Goal: Task Accomplishment & Management: Complete application form

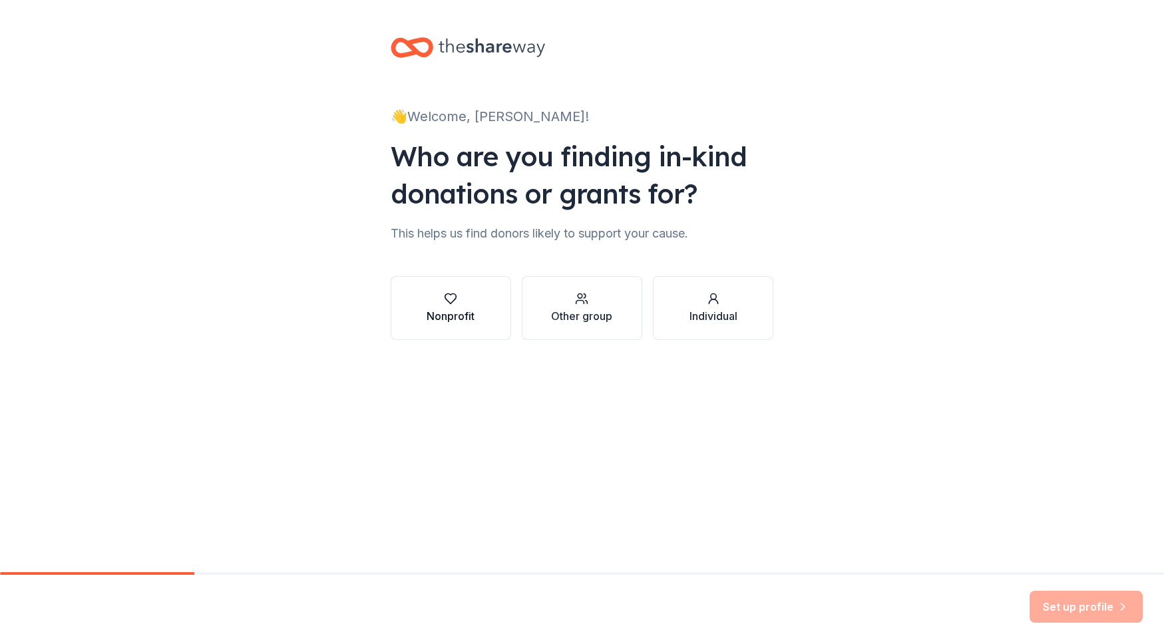
click at [449, 310] on div "Nonprofit" at bounding box center [451, 316] width 48 height 16
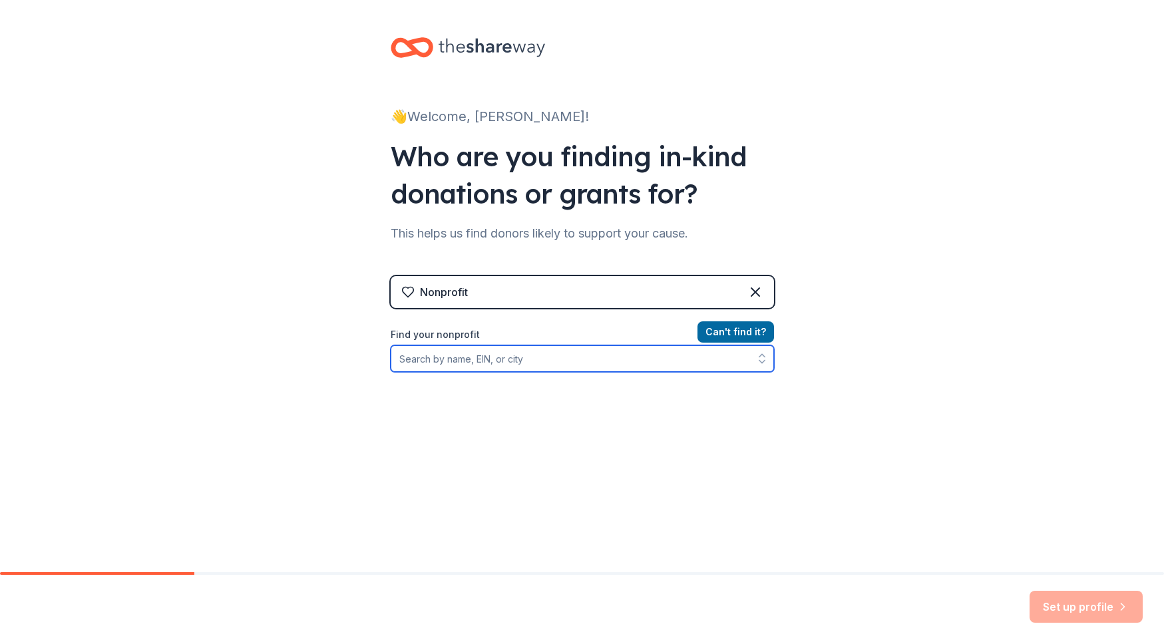
click at [457, 364] on input "Find your nonprofit" at bounding box center [582, 359] width 383 height 27
type input "ST [PERSON_NAME] XXIII COLLEG"
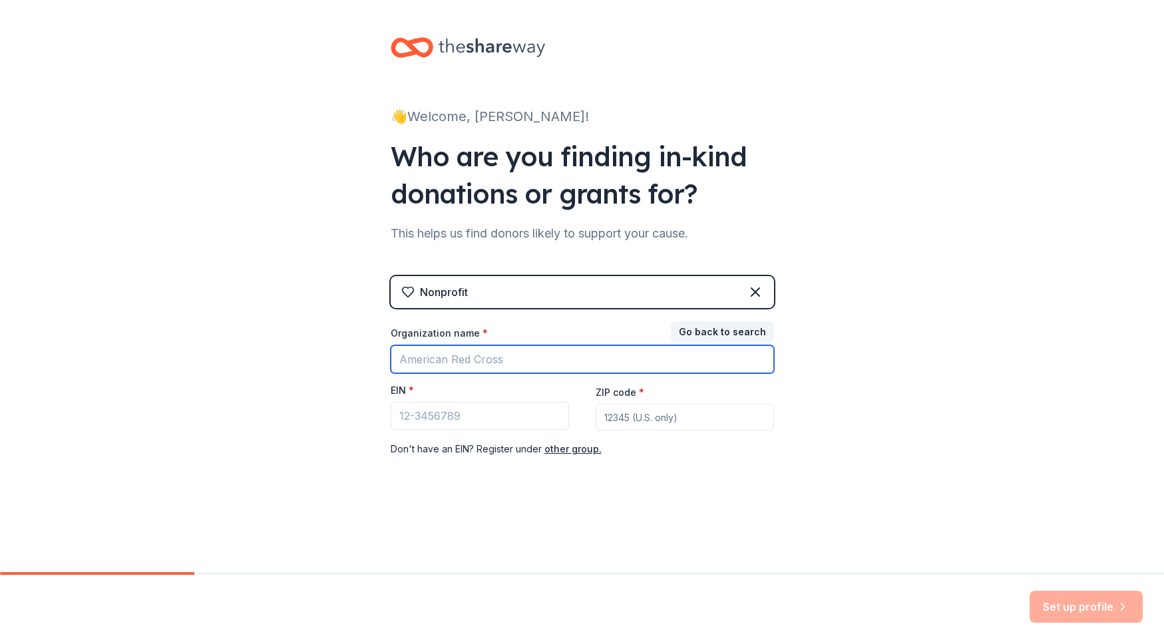
click at [507, 362] on input "Organization name *" at bounding box center [582, 360] width 383 height 28
type input "St. John"
click at [713, 325] on button "Go back to search" at bounding box center [722, 332] width 103 height 21
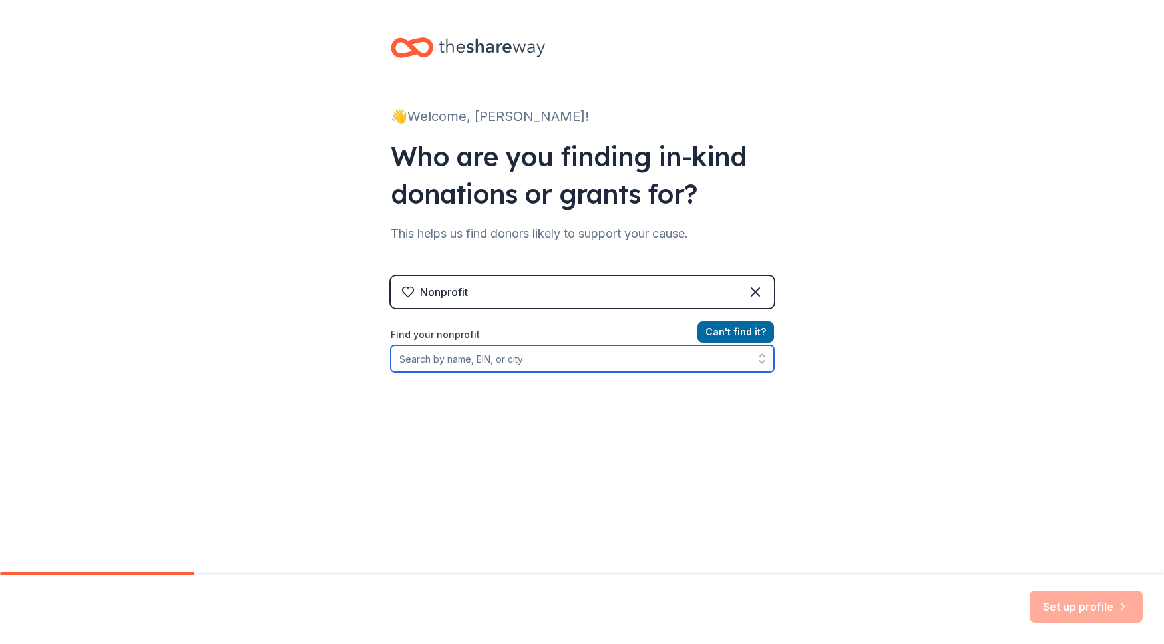
click at [501, 361] on input "Find your nonprofit" at bounding box center [582, 359] width 383 height 27
type input "Katy, Texas"
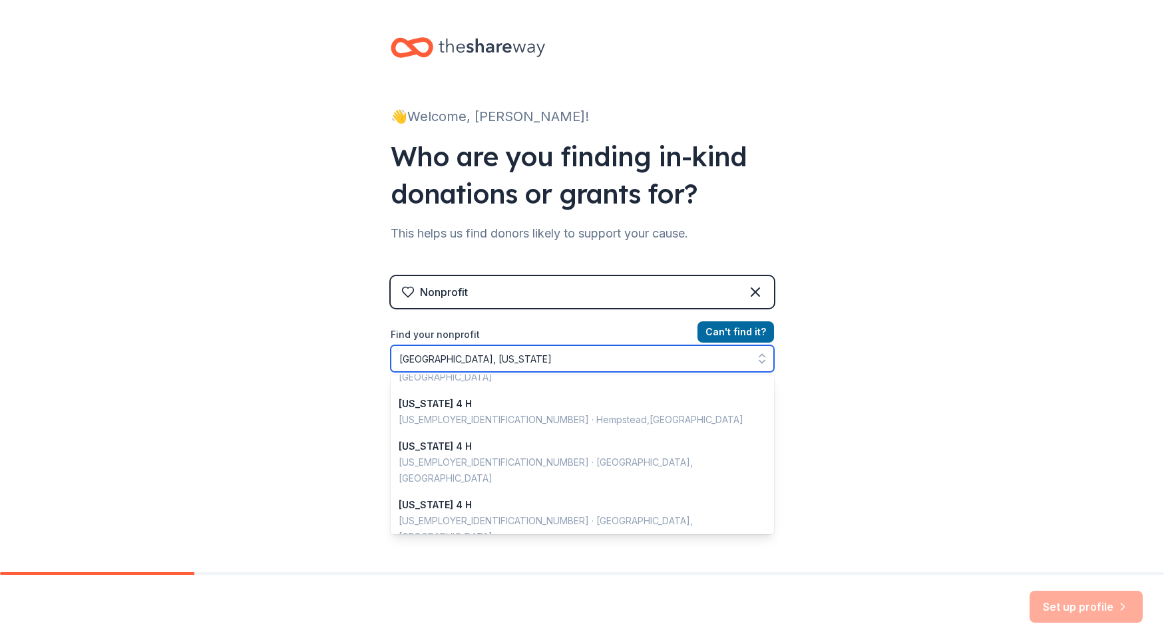
scroll to position [943, 0]
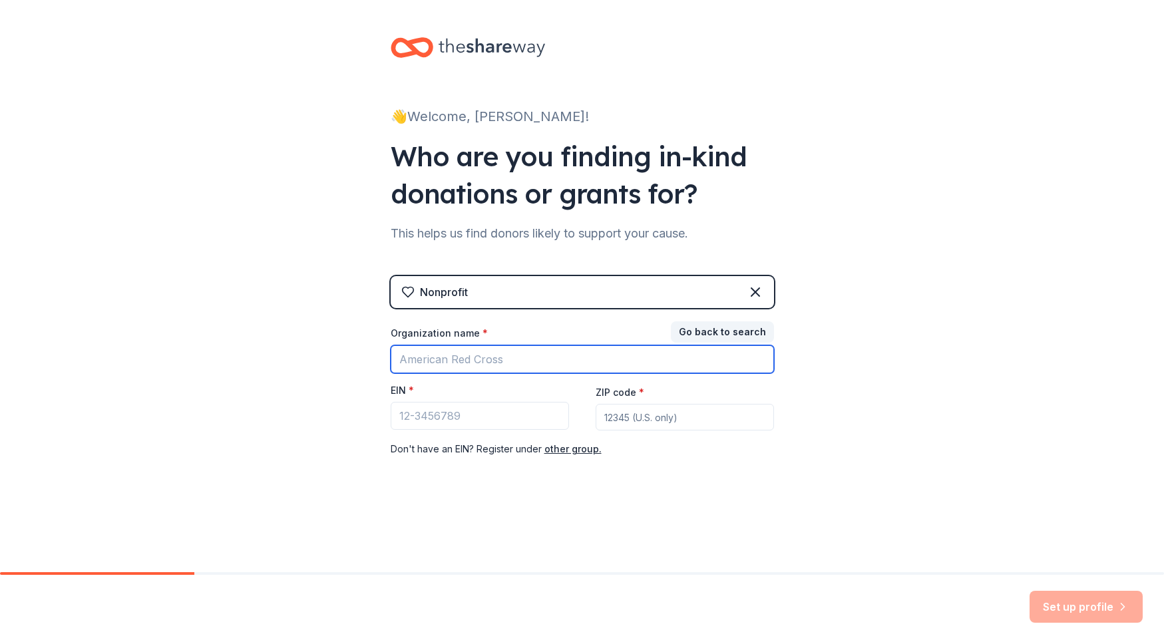
click at [510, 357] on input "Organization name *" at bounding box center [582, 360] width 383 height 28
type input "St. John XXIII College Preparatory"
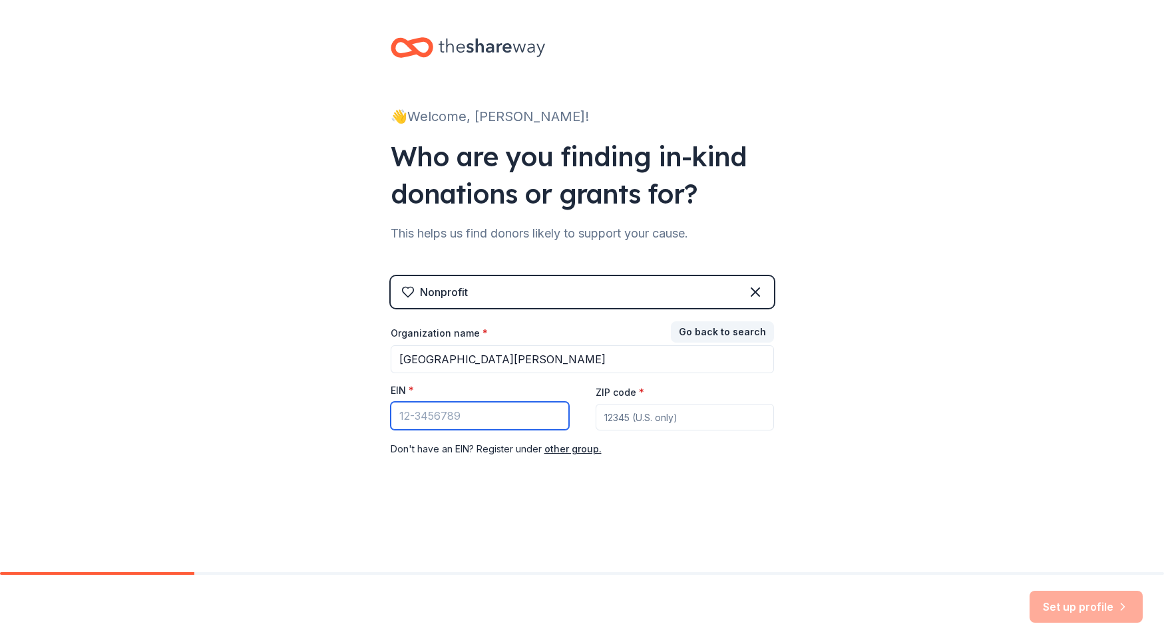
click at [484, 415] on input "EIN *" at bounding box center [480, 416] width 178 height 28
type input "76-0676214"
click at [710, 425] on input "ZIP code *" at bounding box center [685, 417] width 178 height 27
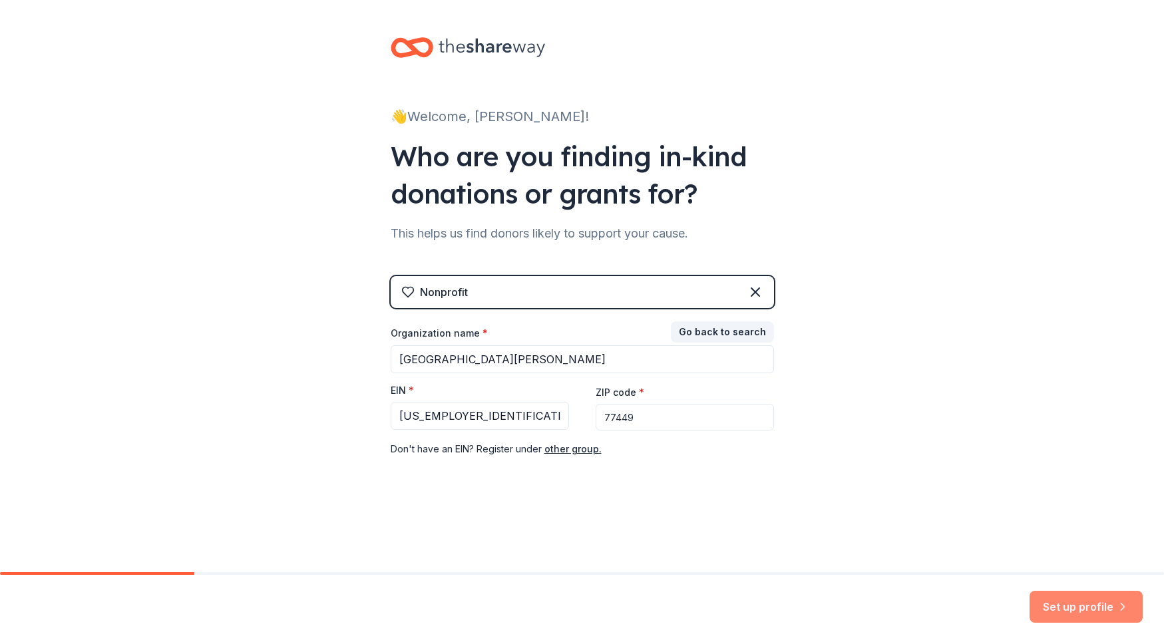
type input "77449"
click at [1063, 602] on button "Set up profile" at bounding box center [1086, 607] width 113 height 32
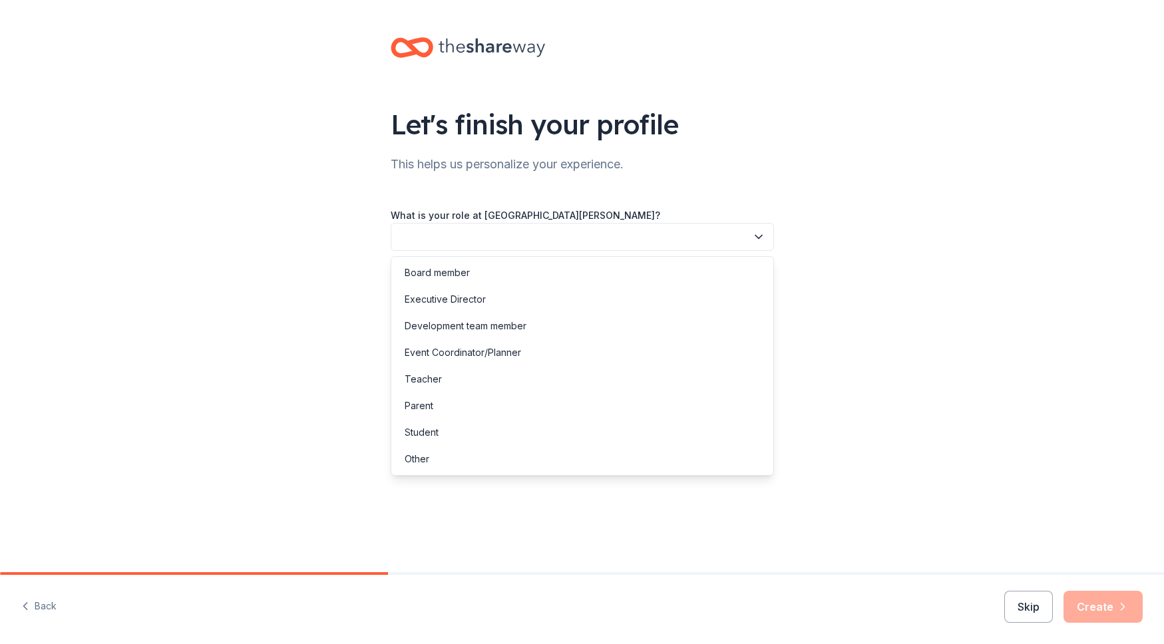
click at [481, 230] on button "button" at bounding box center [582, 237] width 383 height 28
click at [477, 352] on div "Event Coordinator/Planner" at bounding box center [463, 353] width 117 height 16
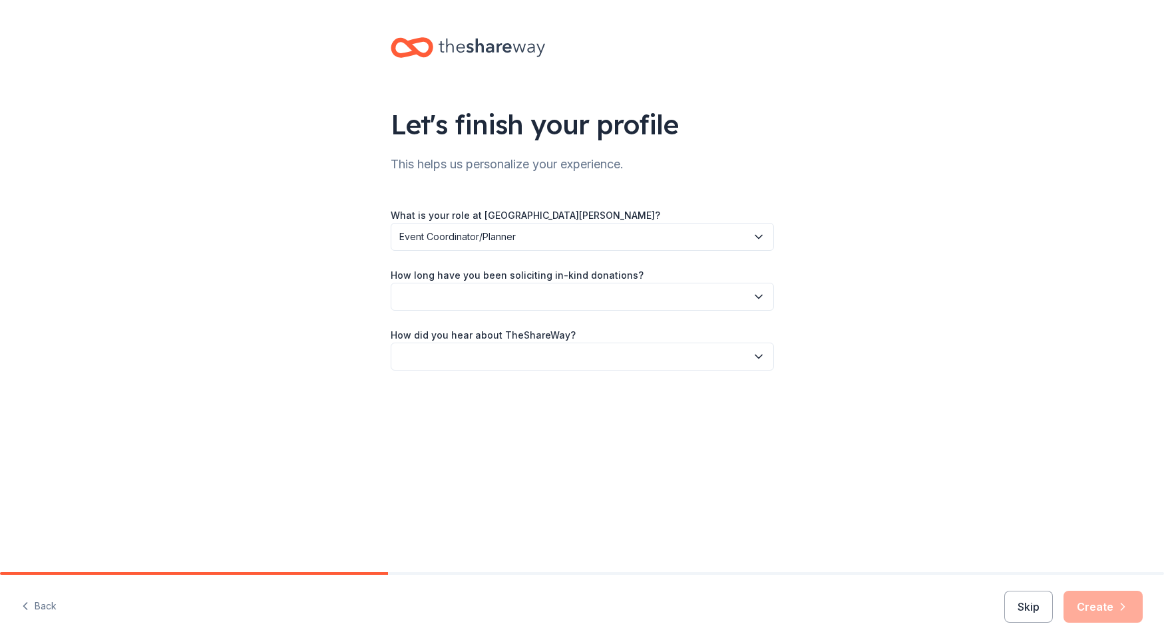
click at [474, 298] on button "button" at bounding box center [582, 297] width 383 height 28
click at [438, 417] on div "More than 5 years" at bounding box center [445, 413] width 80 height 16
click at [432, 355] on button "button" at bounding box center [582, 357] width 383 height 28
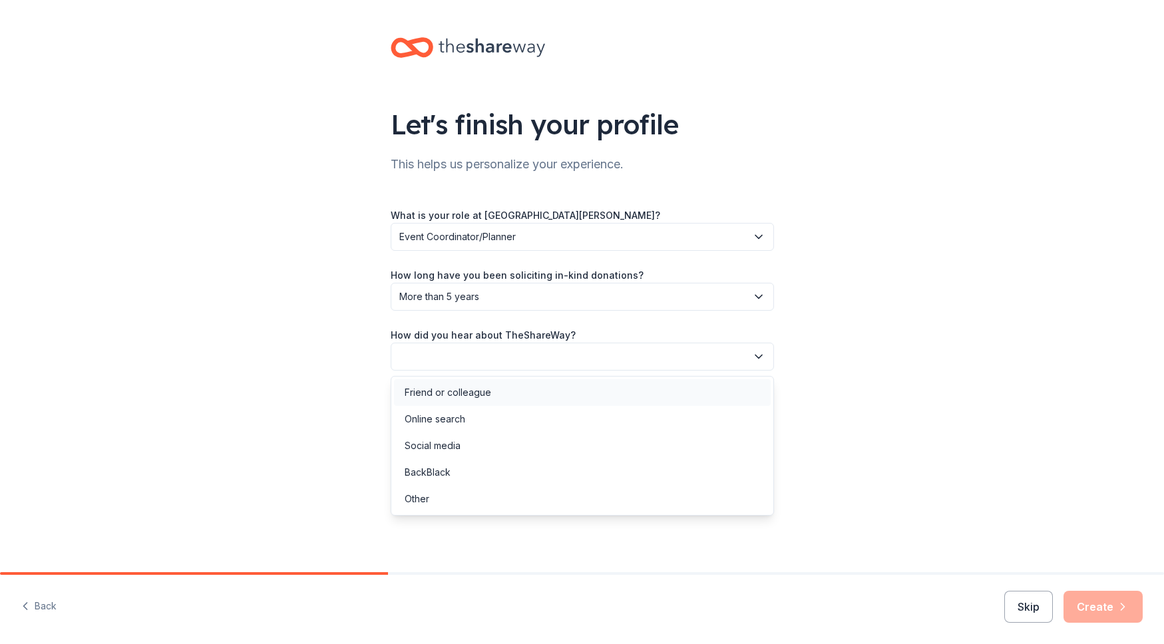
click at [433, 388] on div "Friend or colleague" at bounding box center [448, 393] width 87 height 16
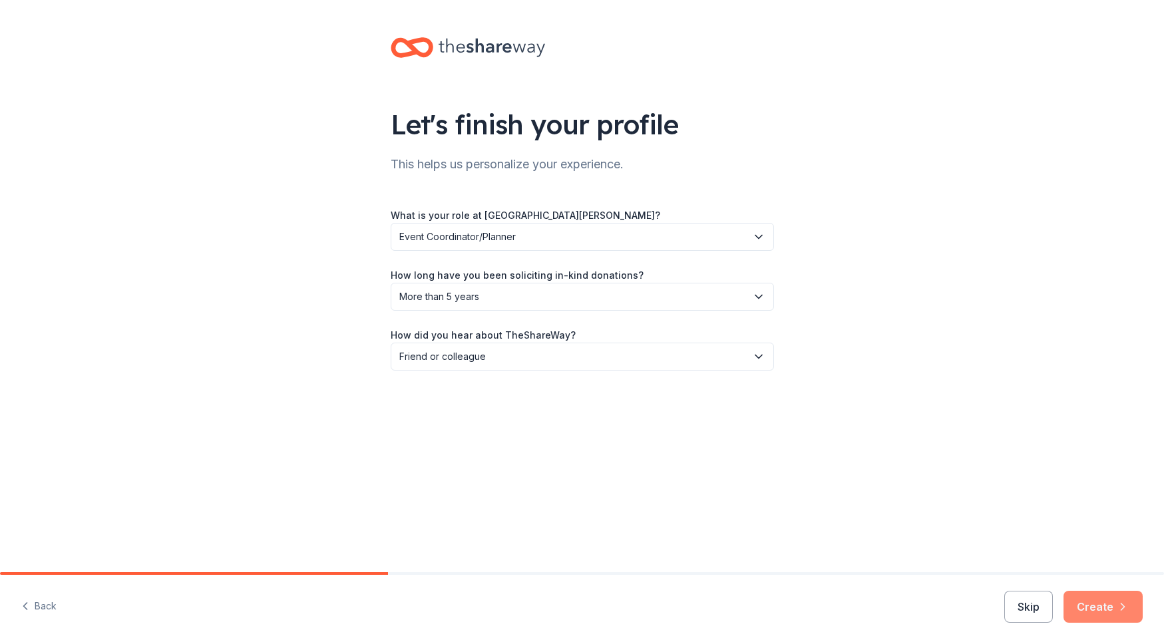
click at [1116, 617] on button "Create" at bounding box center [1103, 607] width 79 height 32
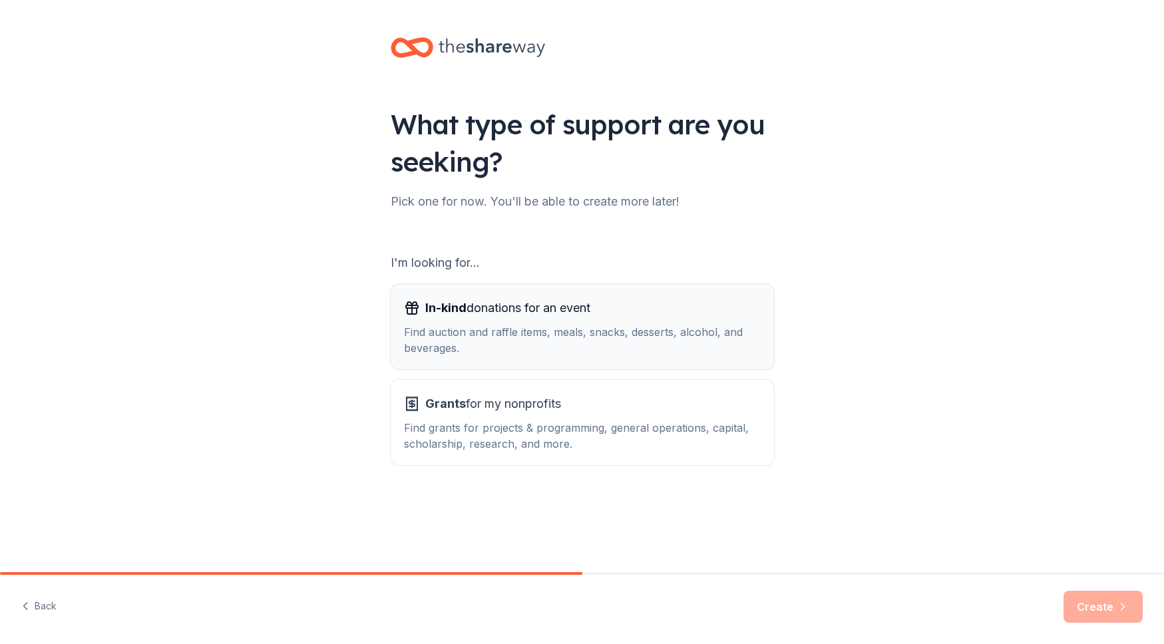
click at [481, 346] on div "Find auction and raffle items, meals, snacks, desserts, alcohol, and beverages." at bounding box center [582, 340] width 357 height 32
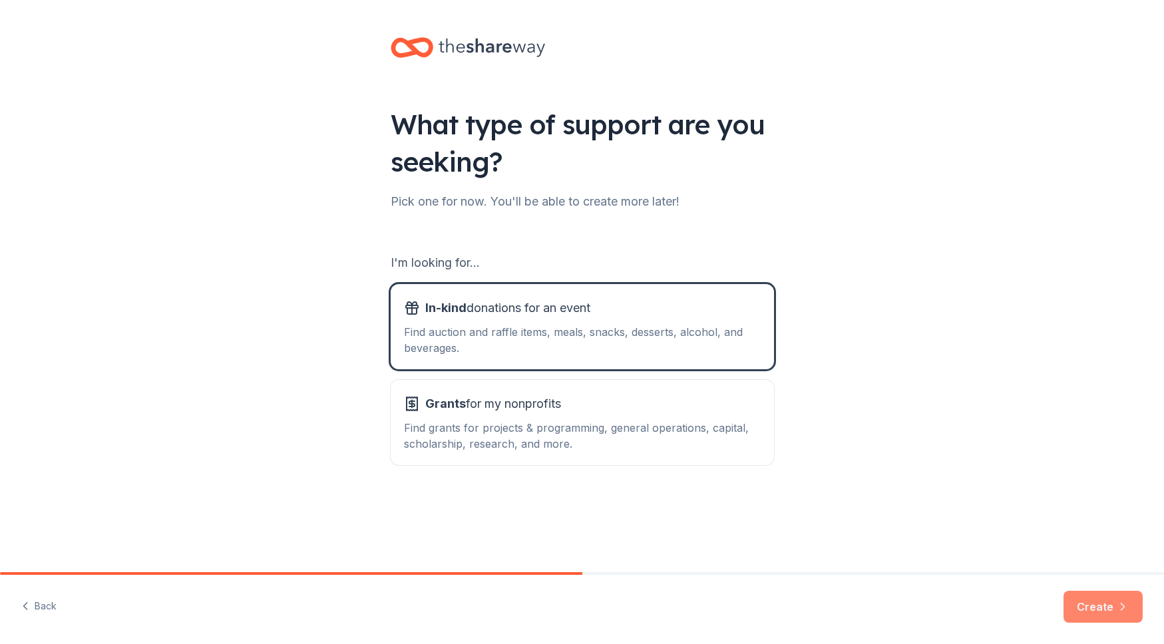
click at [1103, 606] on button "Create" at bounding box center [1103, 607] width 79 height 32
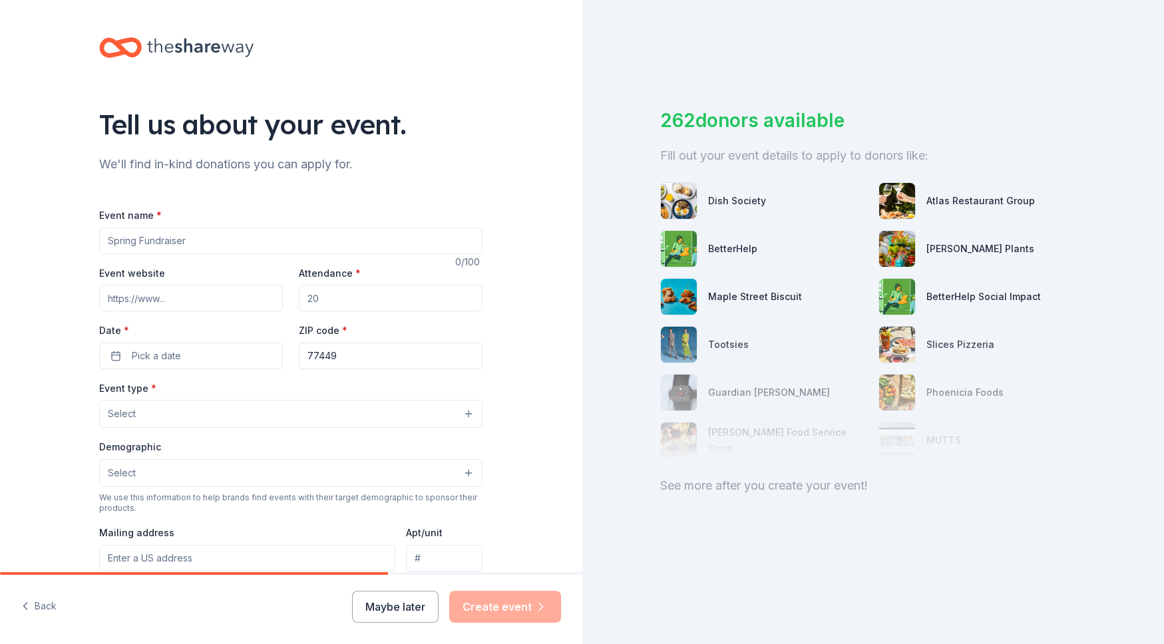
click at [269, 246] on input "Event name *" at bounding box center [290, 241] width 383 height 27
type input "Annual Gala & Auction"
paste input "https://www.sj23lions.org/support/gala-and-auction"
type input "https://www.sj23lions.org/support/gala-and-auction"
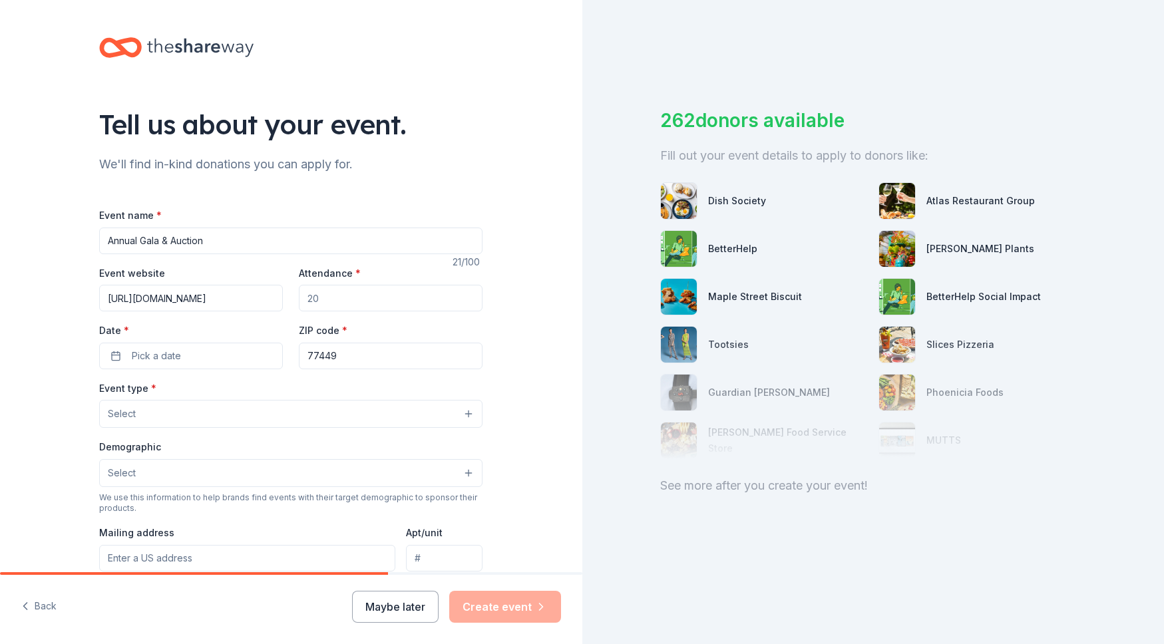
scroll to position [0, 0]
type input "400"
click at [158, 357] on span "Pick a date" at bounding box center [156, 356] width 49 height 16
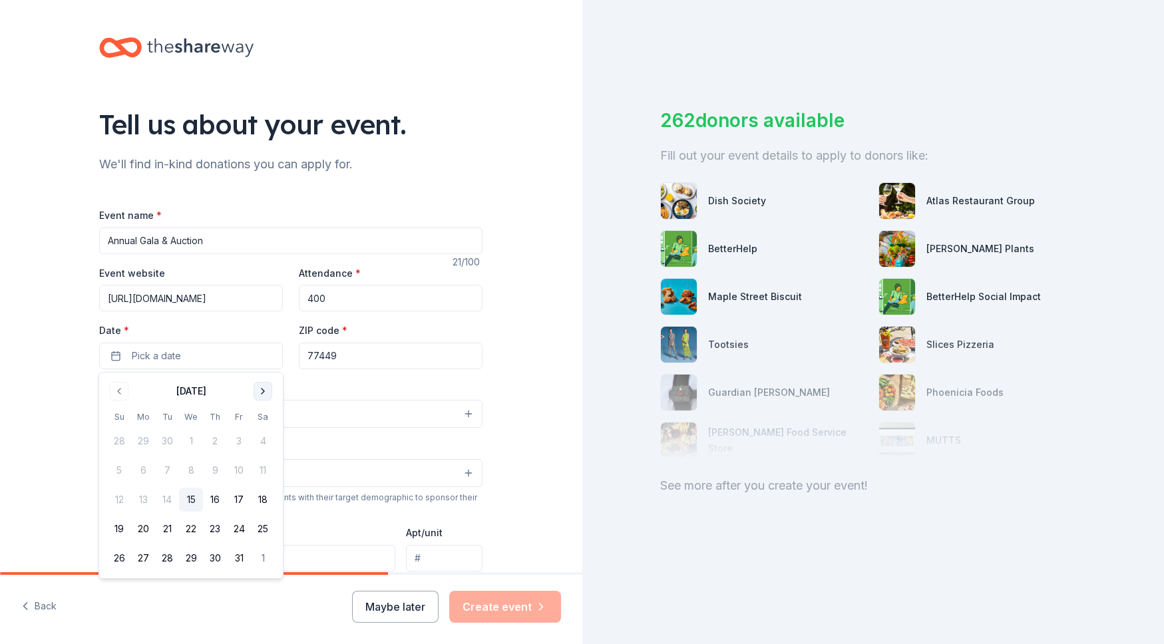
click at [260, 391] on button "Go to next month" at bounding box center [263, 391] width 19 height 19
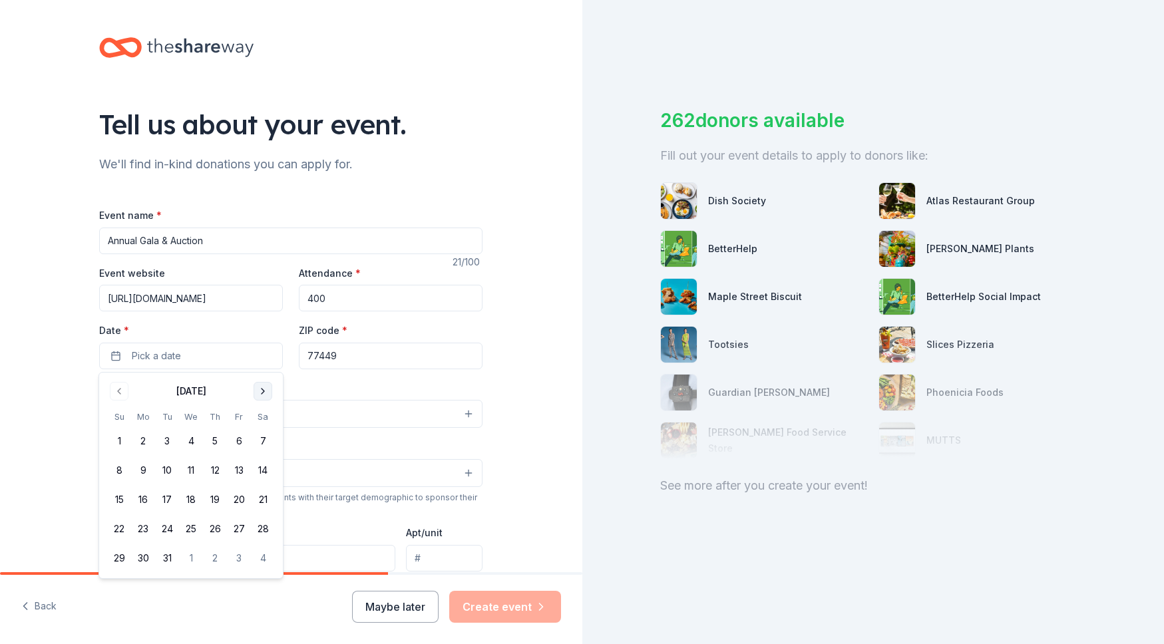
click at [260, 391] on button "Go to next month" at bounding box center [263, 391] width 19 height 19
click at [264, 468] on button "11" at bounding box center [263, 471] width 24 height 24
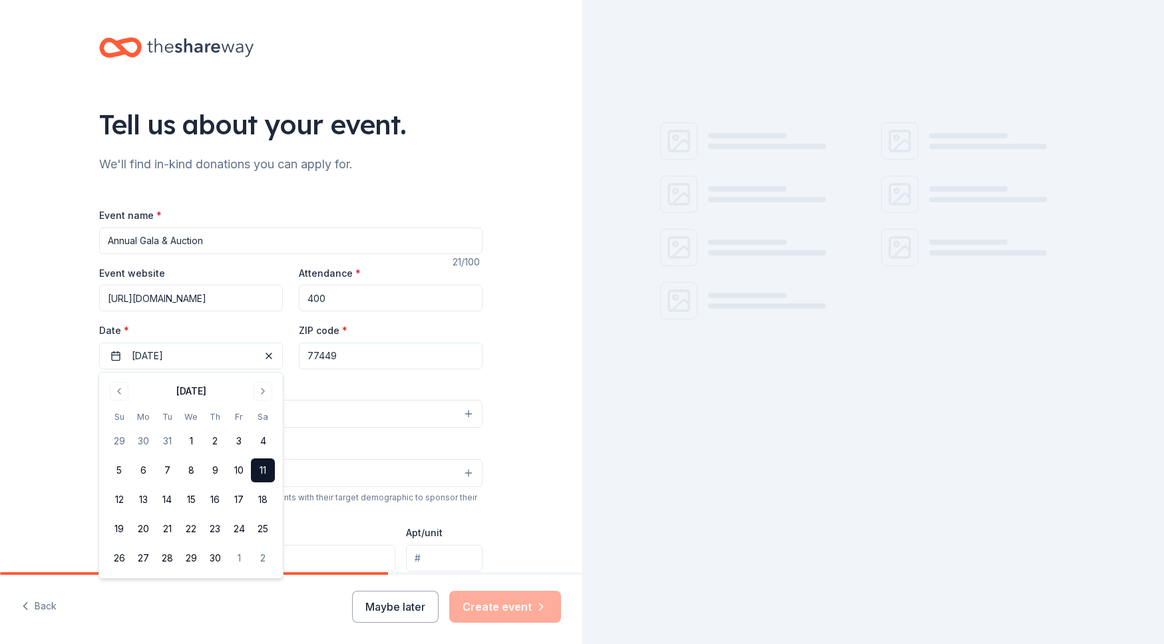
click at [333, 387] on div "Event type * Select" at bounding box center [290, 404] width 383 height 49
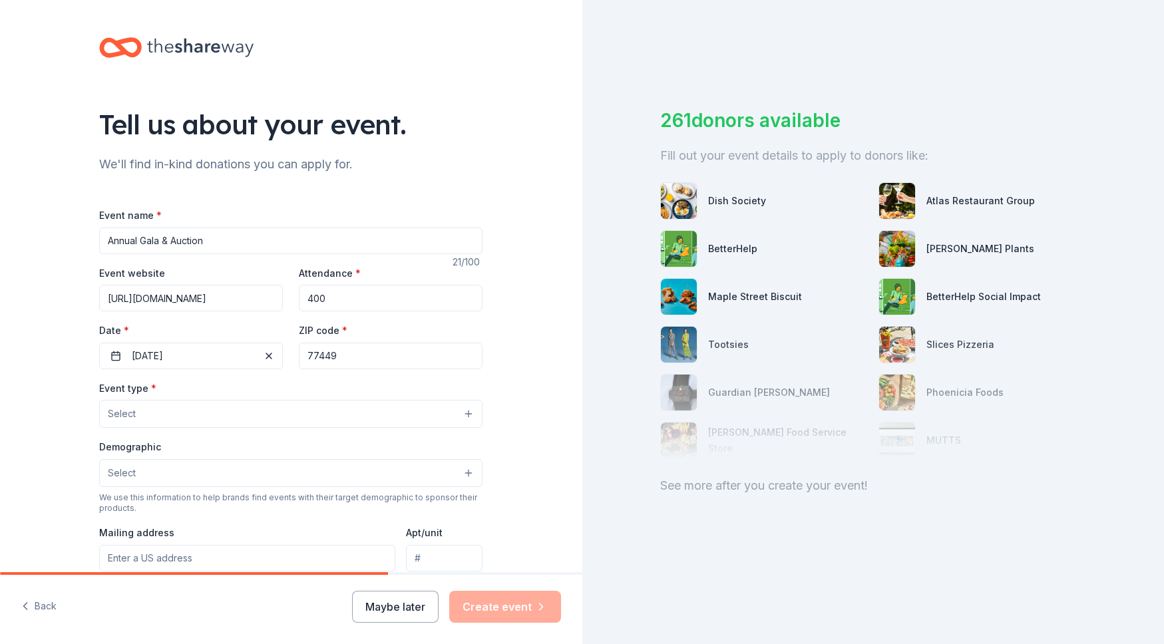
click at [308, 411] on button "Select" at bounding box center [290, 414] width 383 height 28
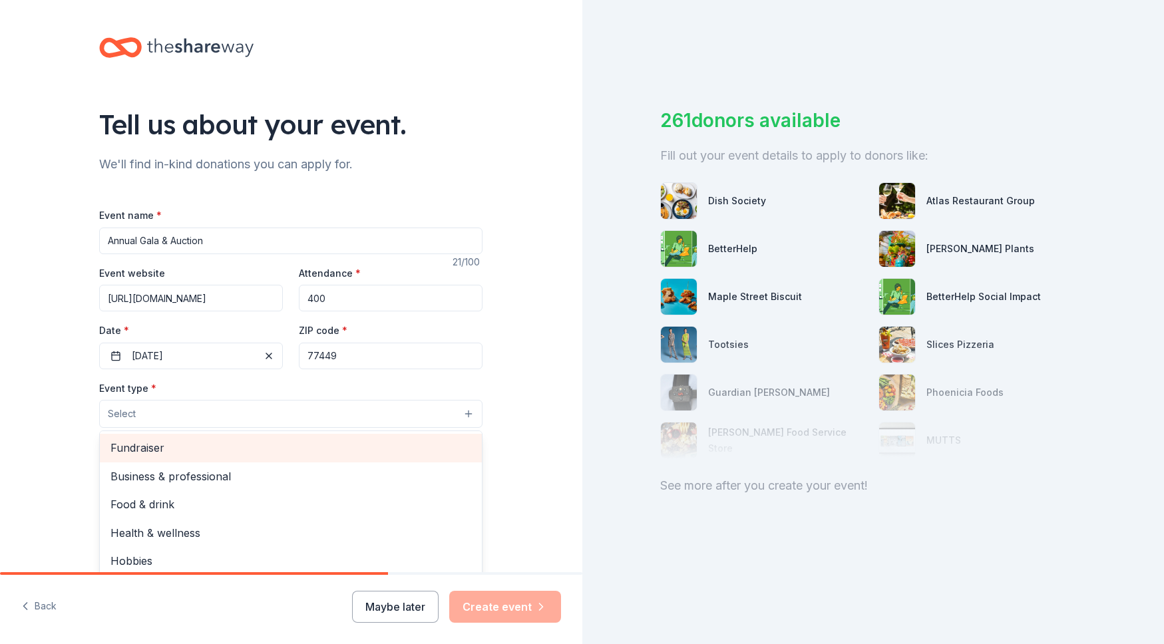
click at [288, 439] on span "Fundraiser" at bounding box center [291, 447] width 361 height 17
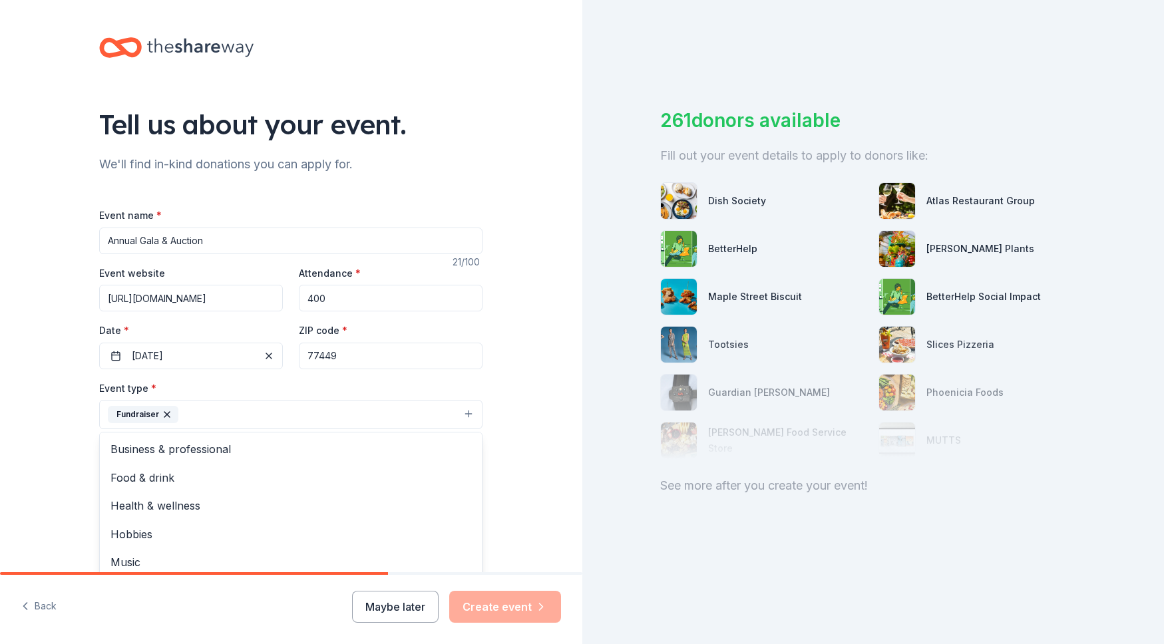
click at [51, 451] on div "Tell us about your event. We'll find in-kind donations you can apply for. Event…" at bounding box center [291, 443] width 583 height 887
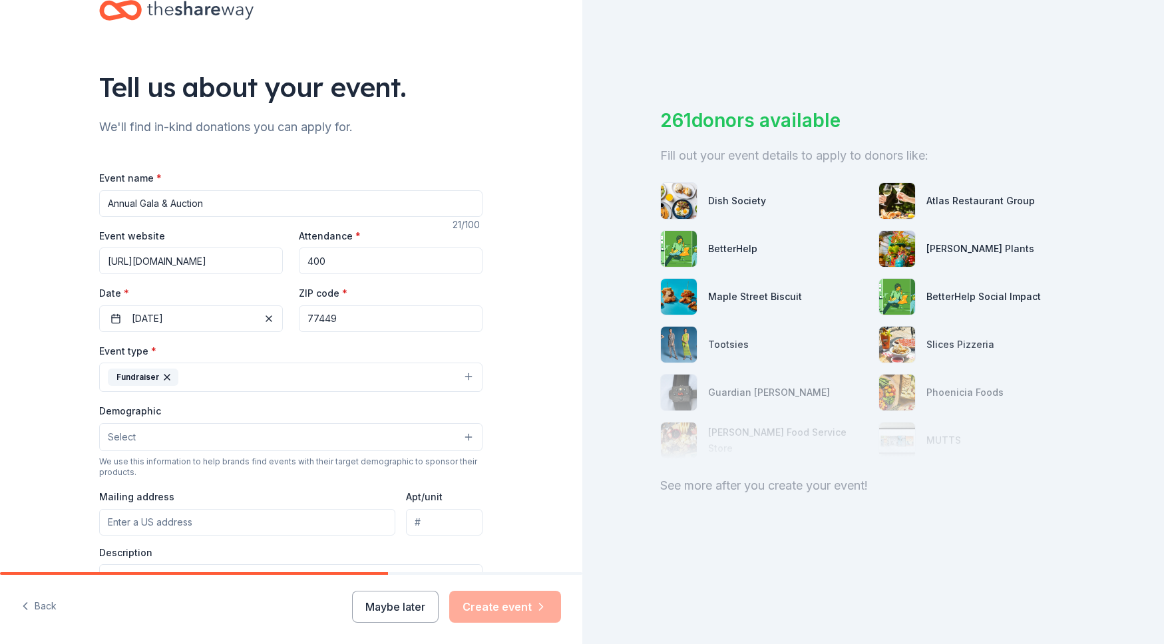
scroll to position [45, 0]
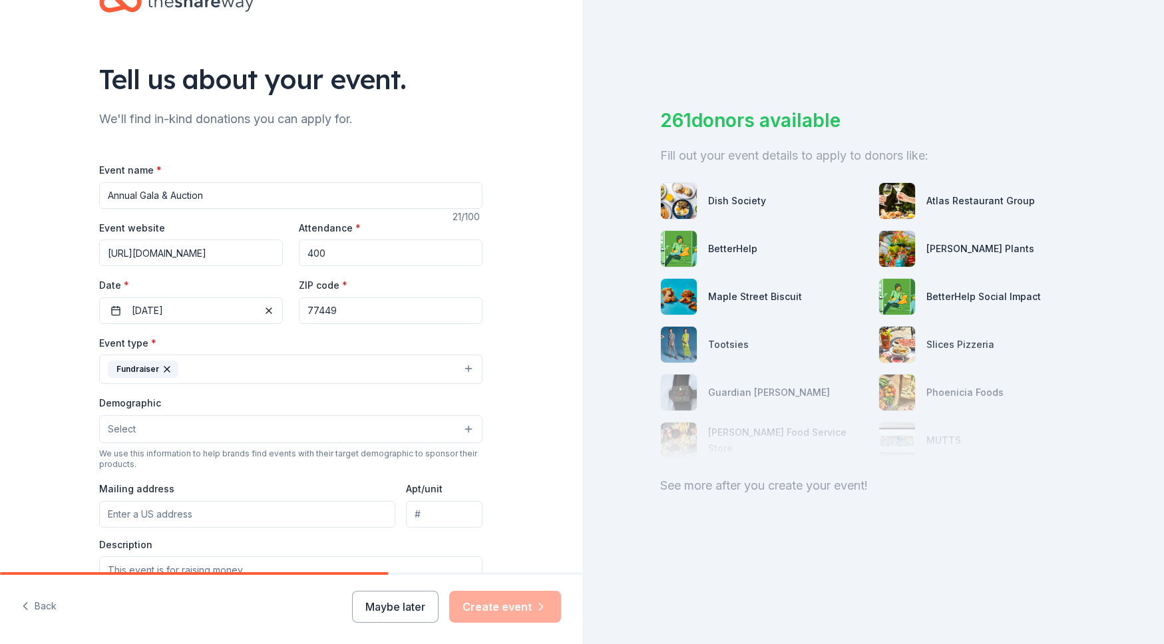
click at [134, 423] on span "Select" at bounding box center [122, 429] width 28 height 16
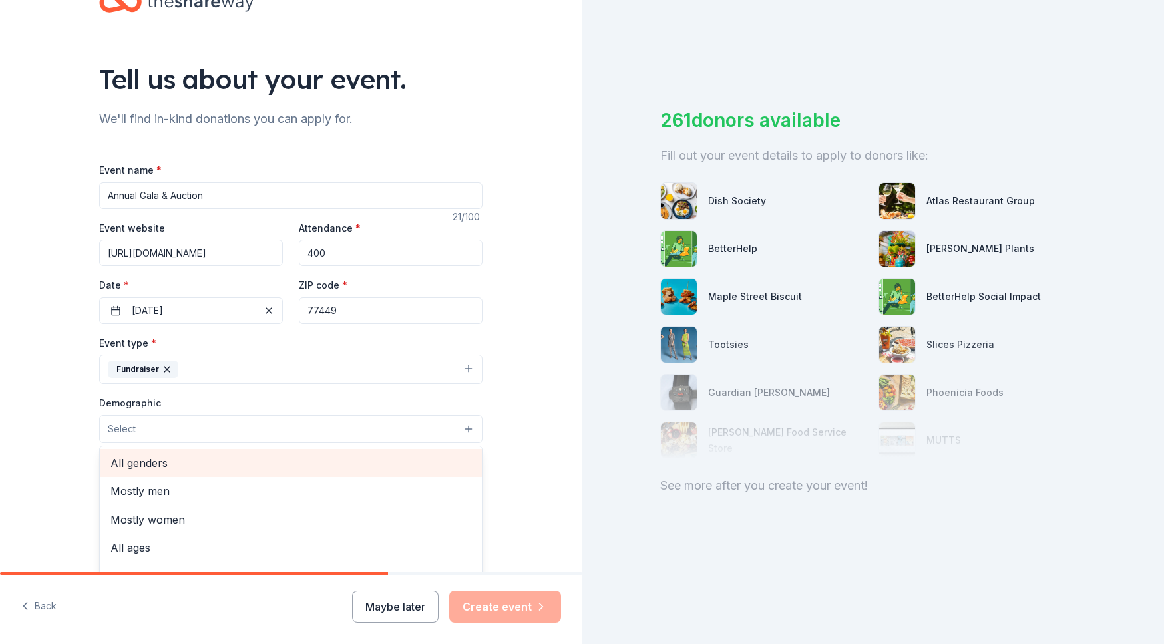
click at [135, 460] on span "All genders" at bounding box center [291, 463] width 361 height 17
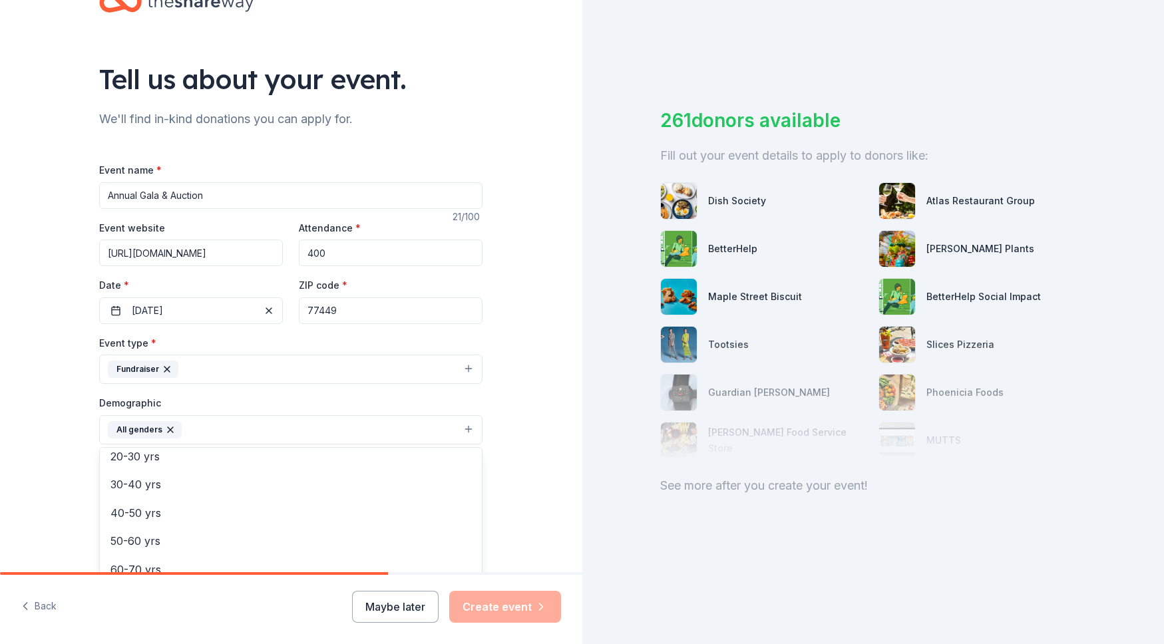
scroll to position [148, 0]
click at [122, 485] on span "30-40 yrs" at bounding box center [291, 485] width 361 height 17
click at [121, 491] on span "40-50 yrs" at bounding box center [291, 485] width 361 height 17
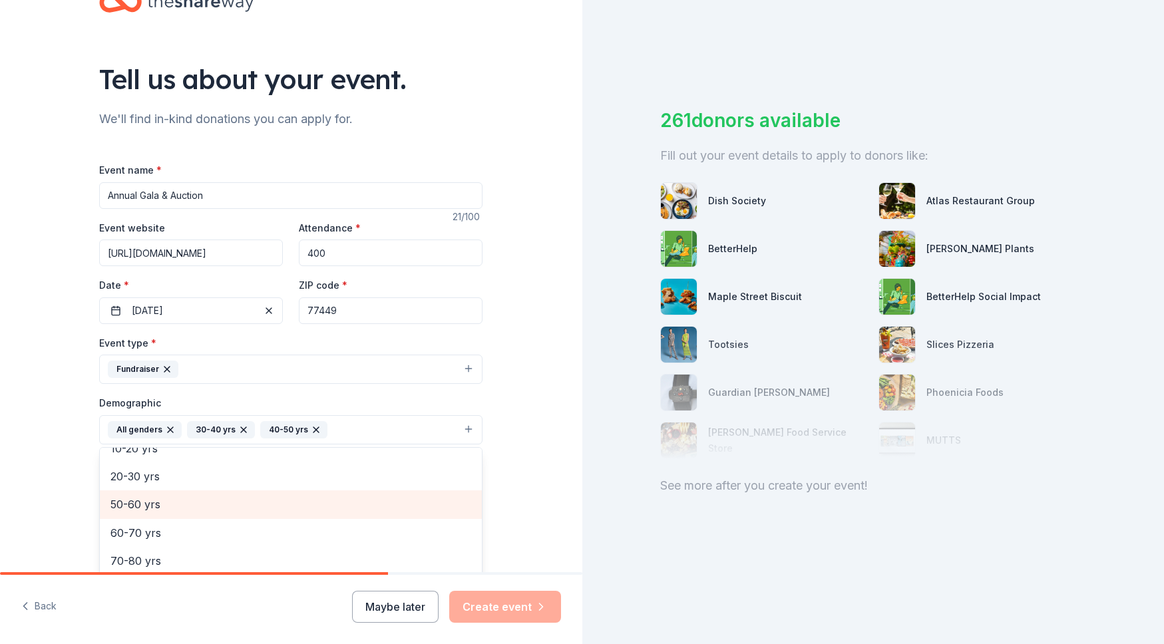
click at [121, 491] on div "50-60 yrs" at bounding box center [291, 505] width 382 height 28
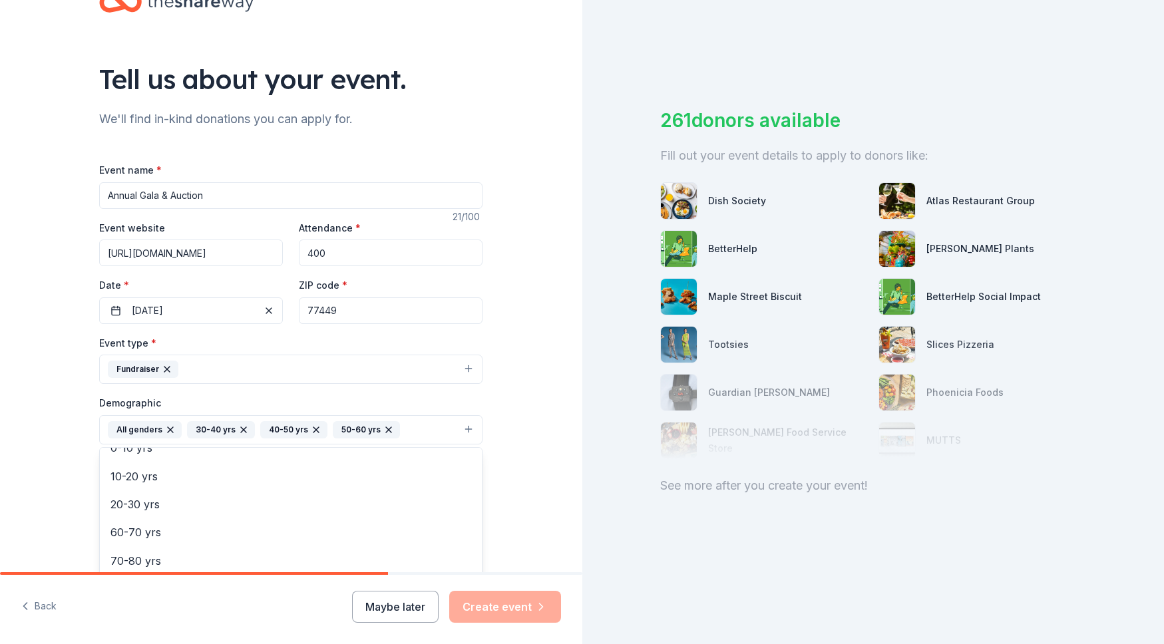
click at [70, 461] on div "Tell us about your event. We'll find in-kind donations you can apply for. Event…" at bounding box center [291, 399] width 583 height 889
click at [242, 517] on input "Mailing address" at bounding box center [247, 516] width 296 height 27
type input "1800 West Grand Parkway North, Katy, TX, 77493"
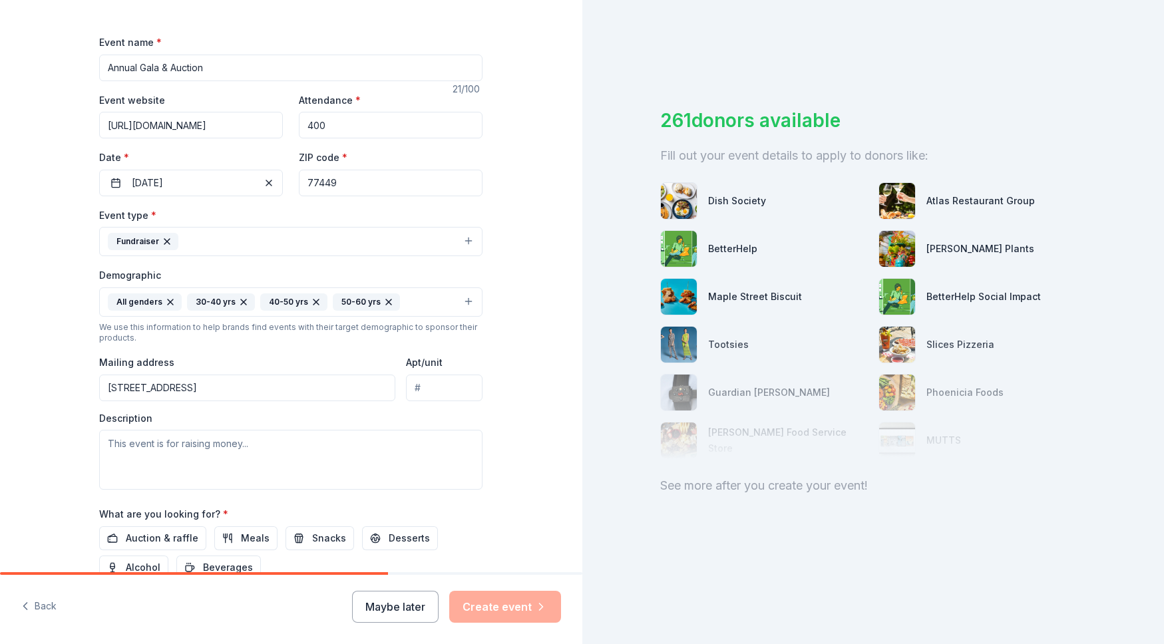
scroll to position [193, 0]
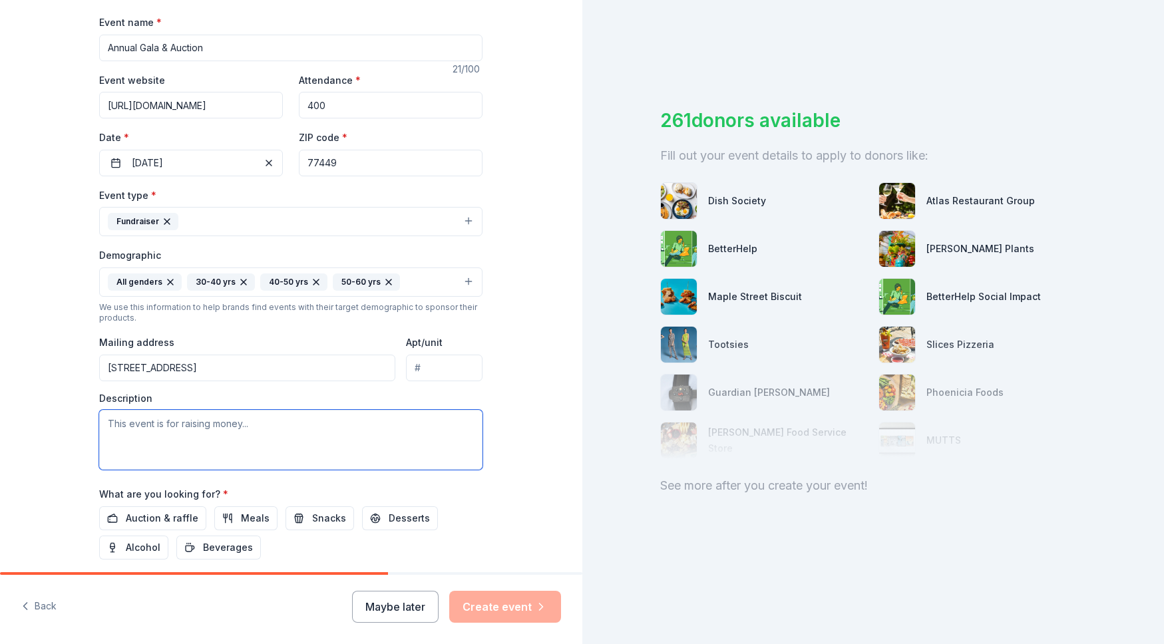
click at [207, 423] on textarea at bounding box center [290, 440] width 383 height 60
type textarea "T"
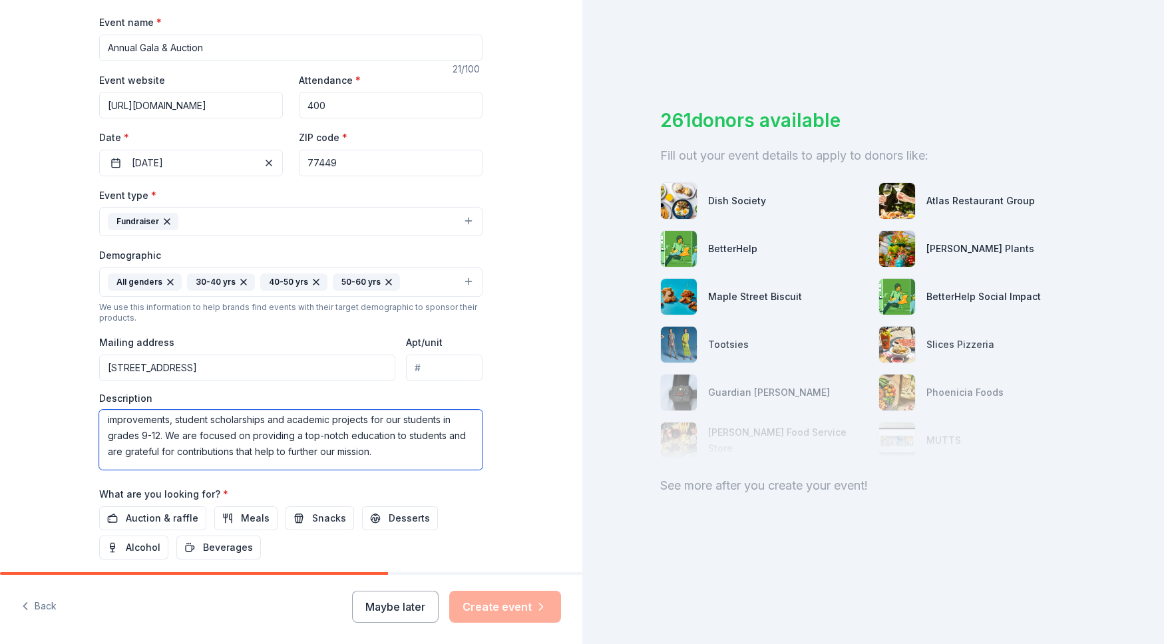
scroll to position [0, 0]
click at [280, 426] on textarea "As a 501(c)3 organization, our annual gala raises funds to facilitate campus im…" at bounding box center [290, 440] width 383 height 60
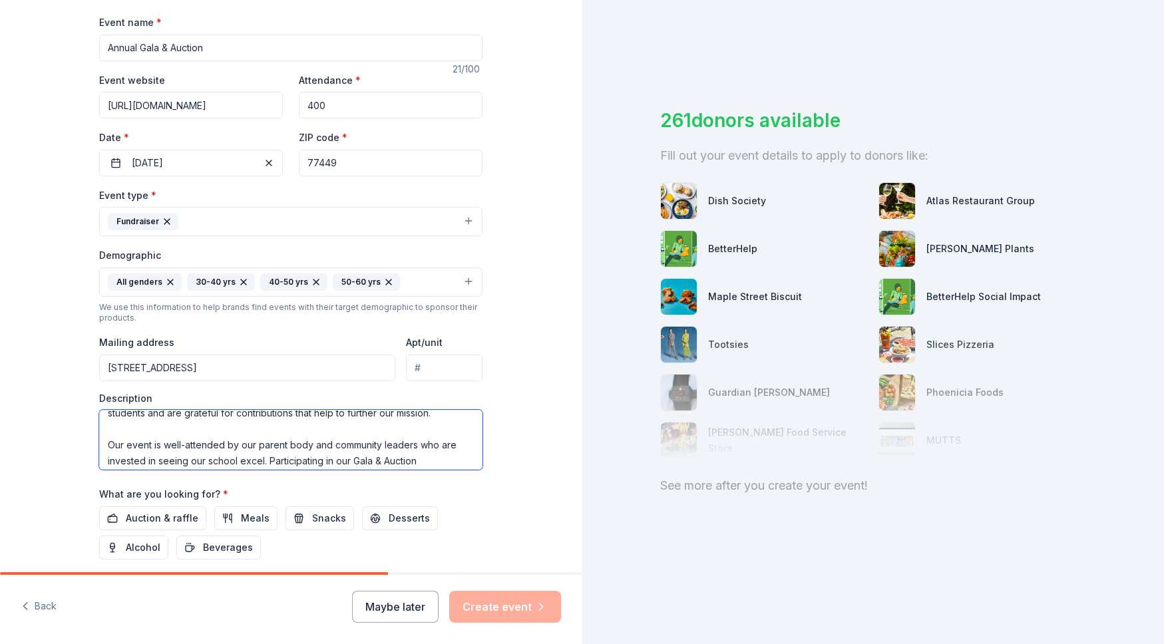
scroll to position [64, 0]
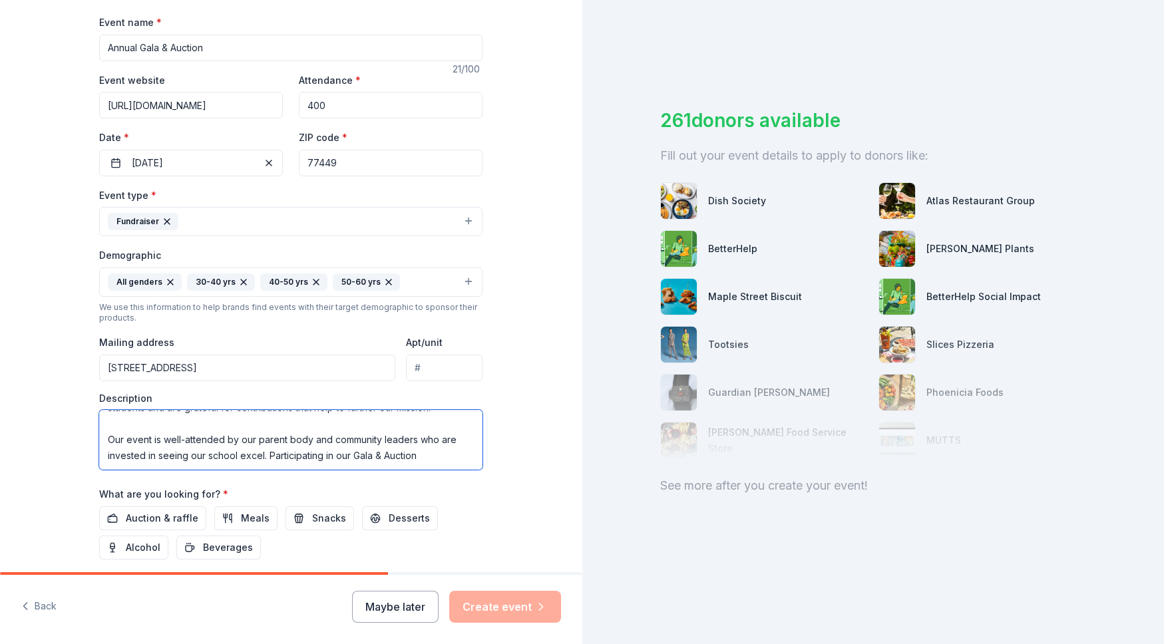
click at [450, 461] on textarea "As a 501(c)3 organization, our annual Gala & Auction raises funds to facilitate…" at bounding box center [290, 440] width 383 height 60
click at [231, 459] on textarea "As a 501(c)3 organization, our annual Gala & Auction raises funds to facilitate…" at bounding box center [290, 440] width 383 height 60
click at [421, 466] on textarea "As a 501(c)3 organization, our annual Gala & Auction raises funds to facilitate…" at bounding box center [290, 440] width 383 height 60
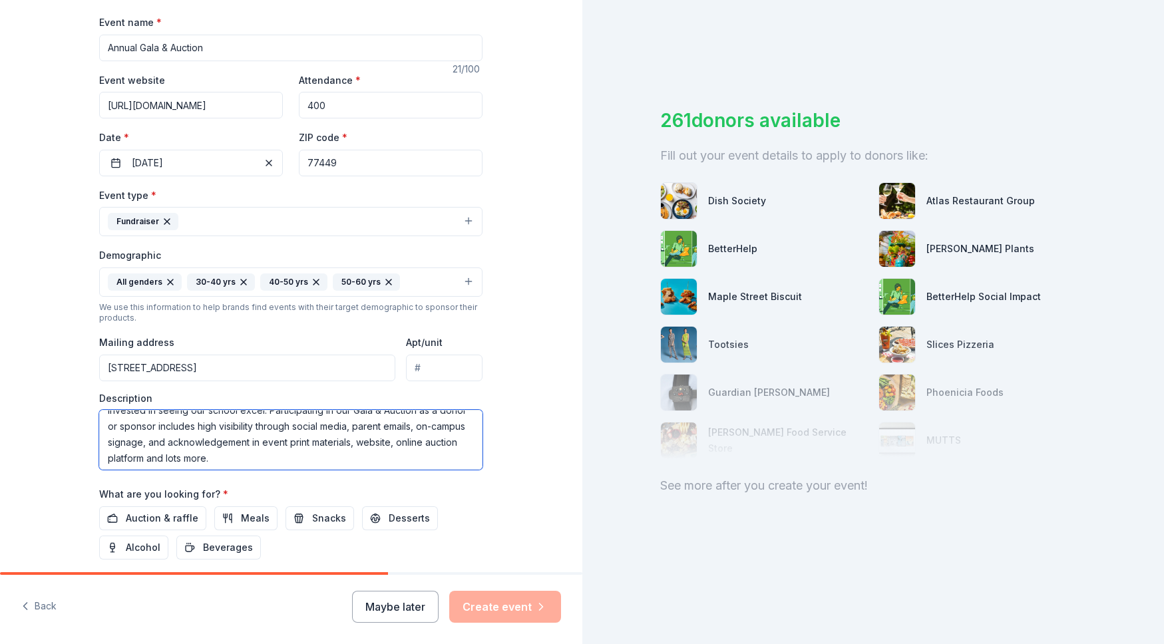
scroll to position [112, 0]
type textarea "As a 501(c)3 organization, our annual Gala & Auction raises funds to facilitate…"
click at [122, 519] on button "Auction & raffle" at bounding box center [152, 519] width 107 height 24
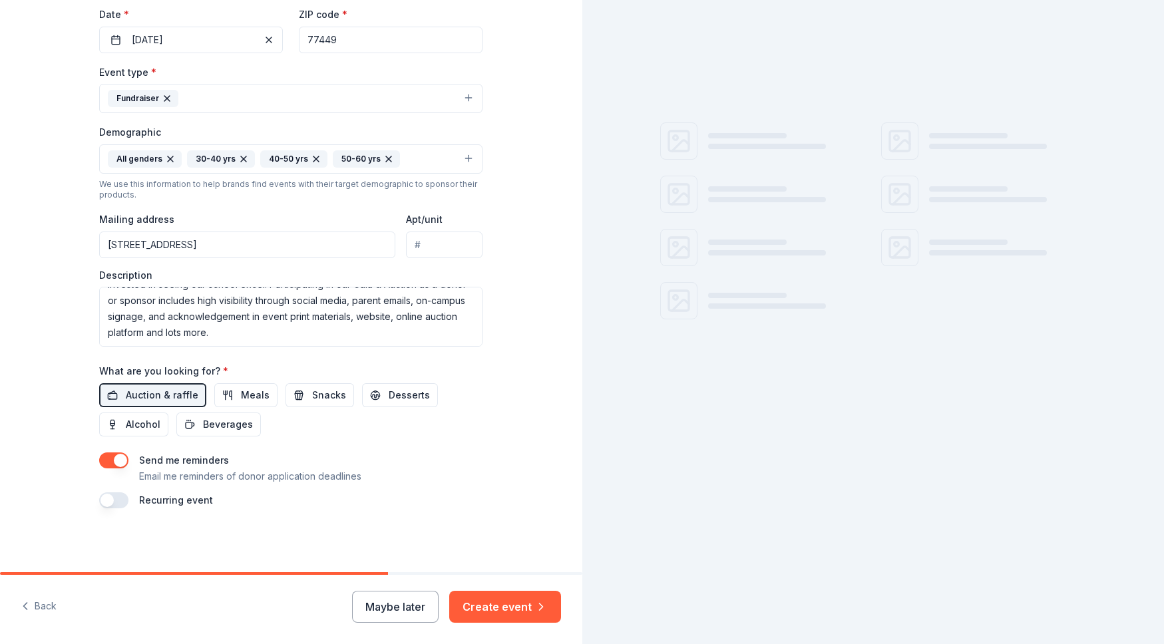
scroll to position [316, 0]
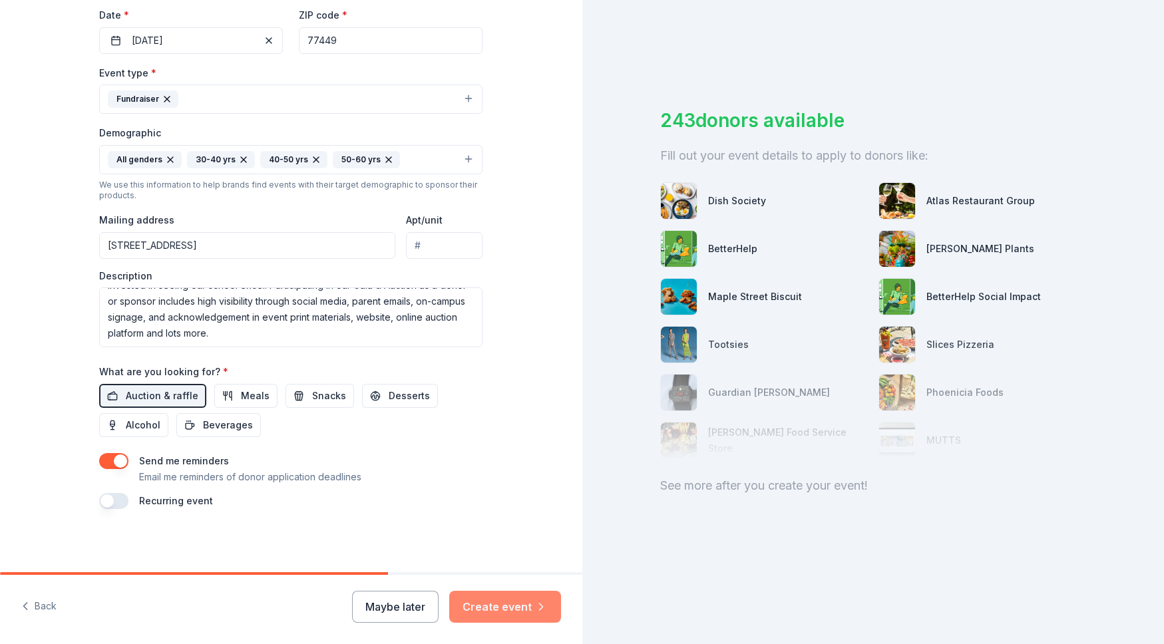
click at [493, 607] on button "Create event" at bounding box center [505, 607] width 112 height 32
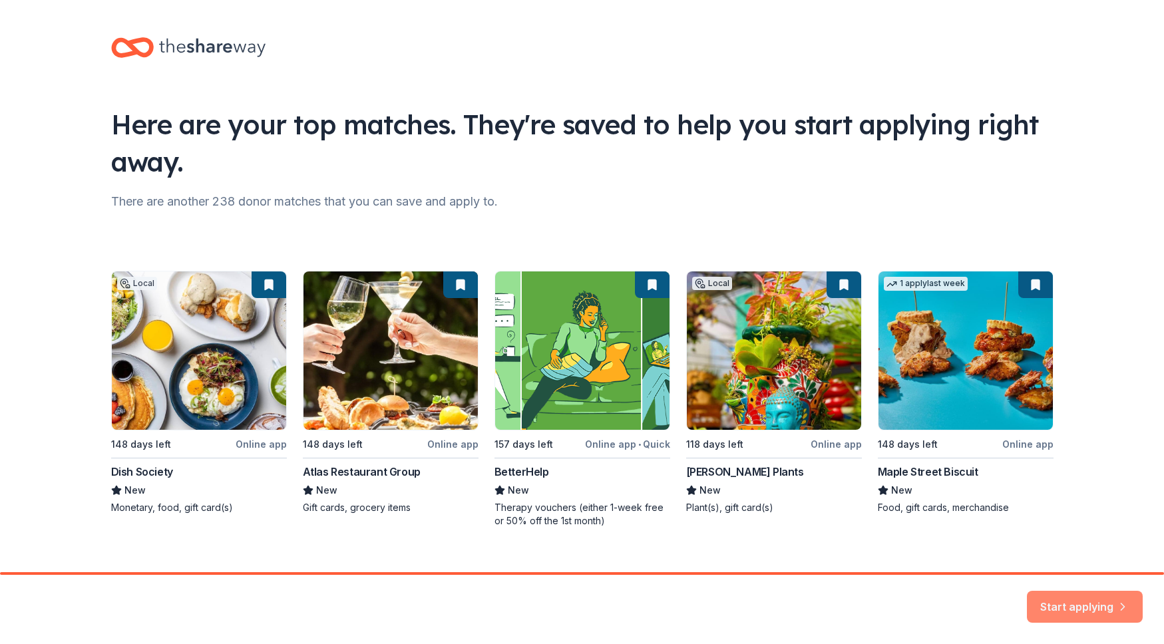
click at [1061, 596] on button "Start applying" at bounding box center [1085, 599] width 116 height 32
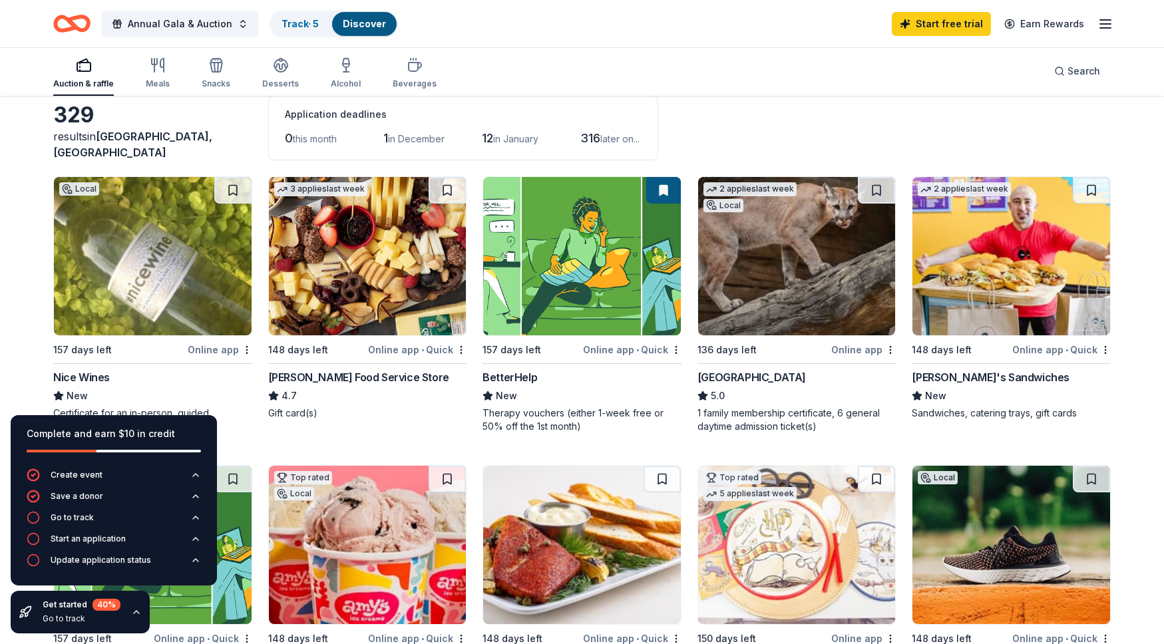
scroll to position [32, 0]
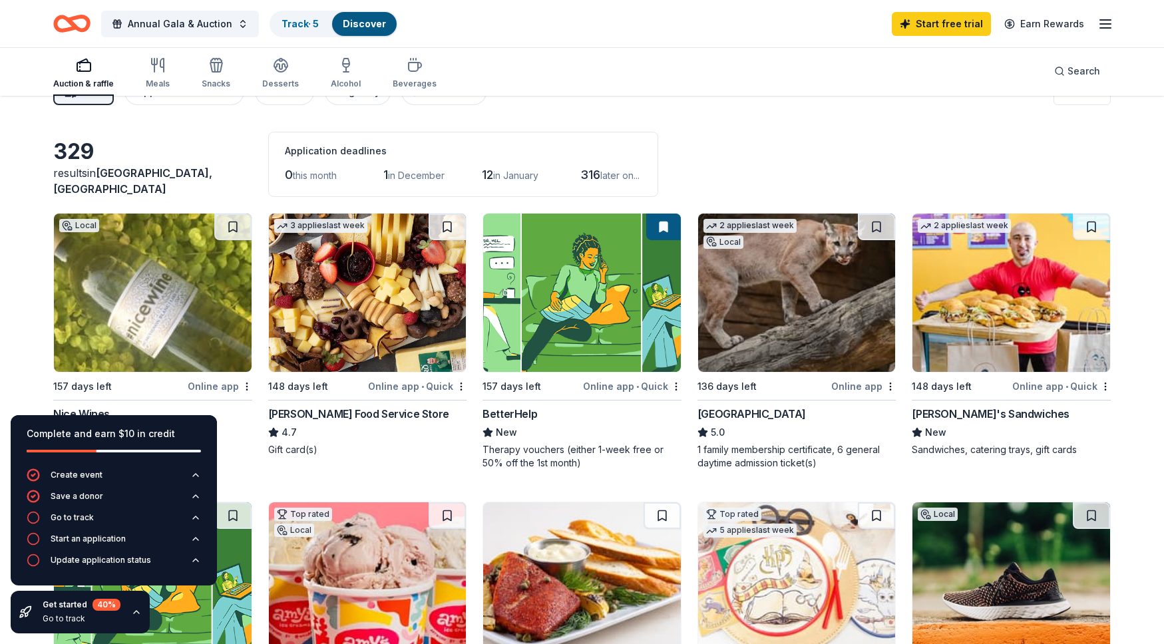
click at [144, 189] on span "Park Row, TX" at bounding box center [132, 180] width 159 height 29
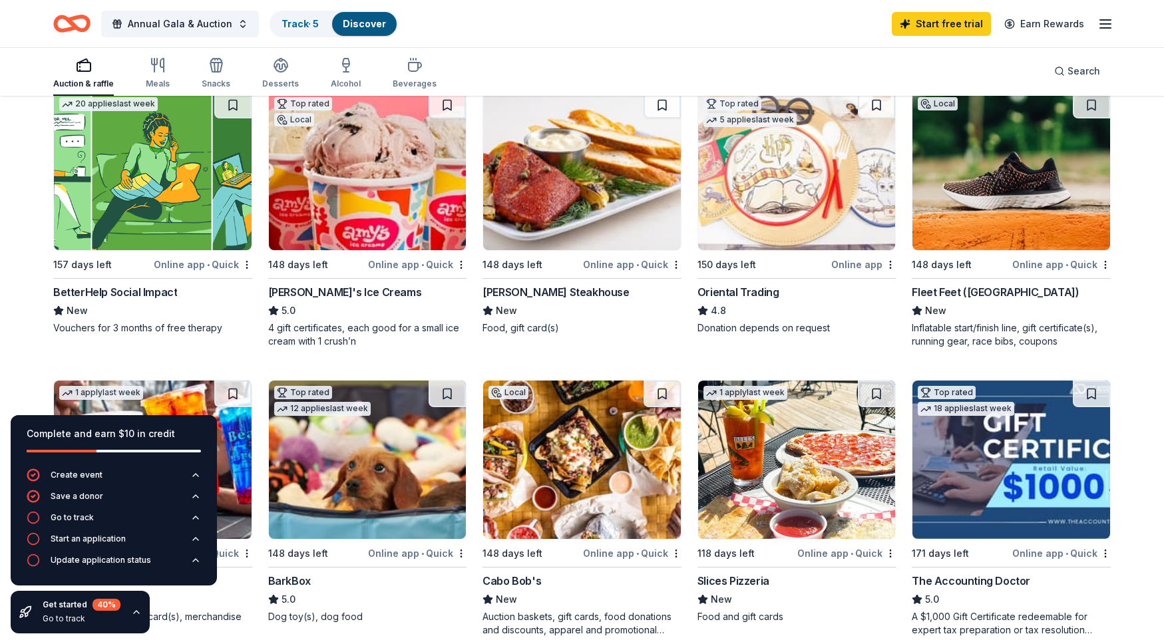
scroll to position [442, 0]
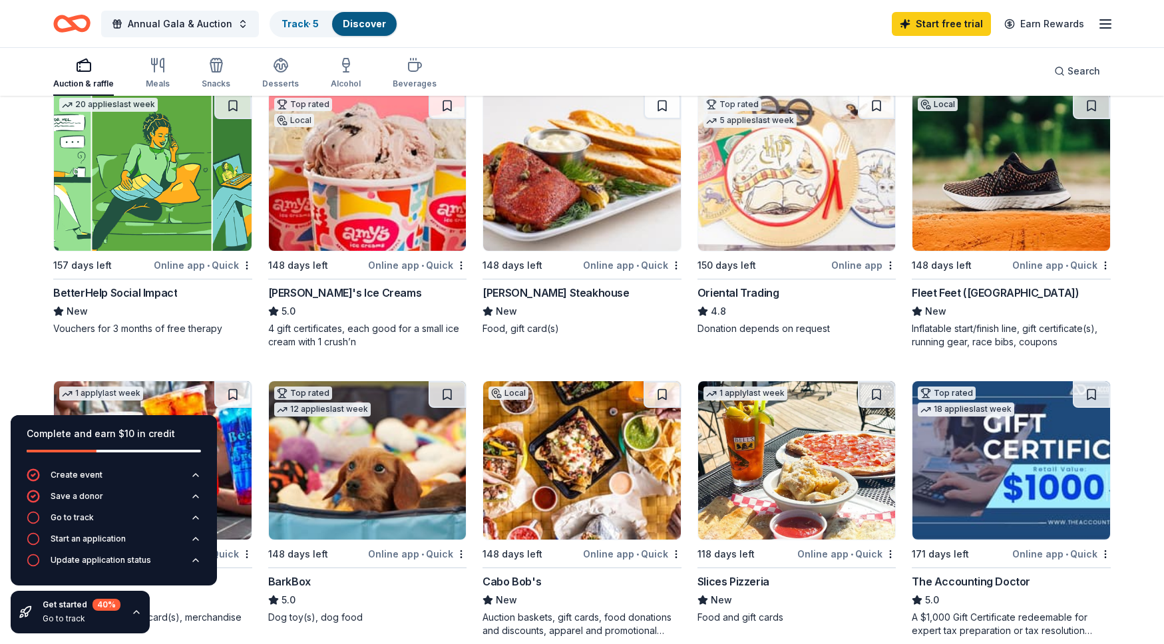
click at [134, 614] on icon "button" at bounding box center [136, 612] width 11 height 11
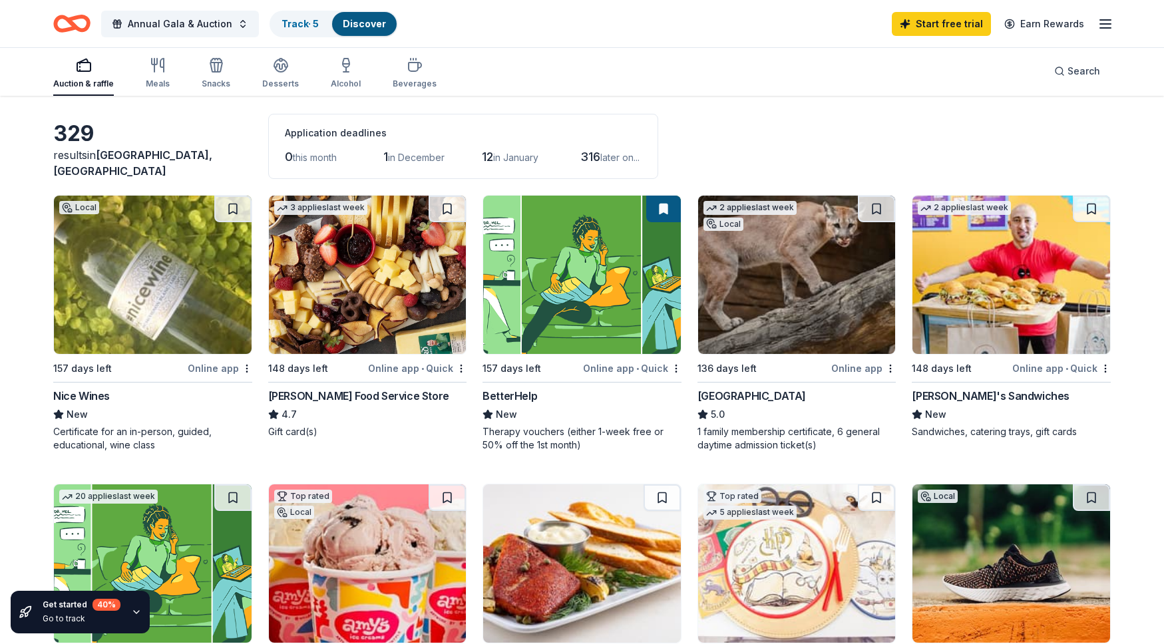
scroll to position [0, 0]
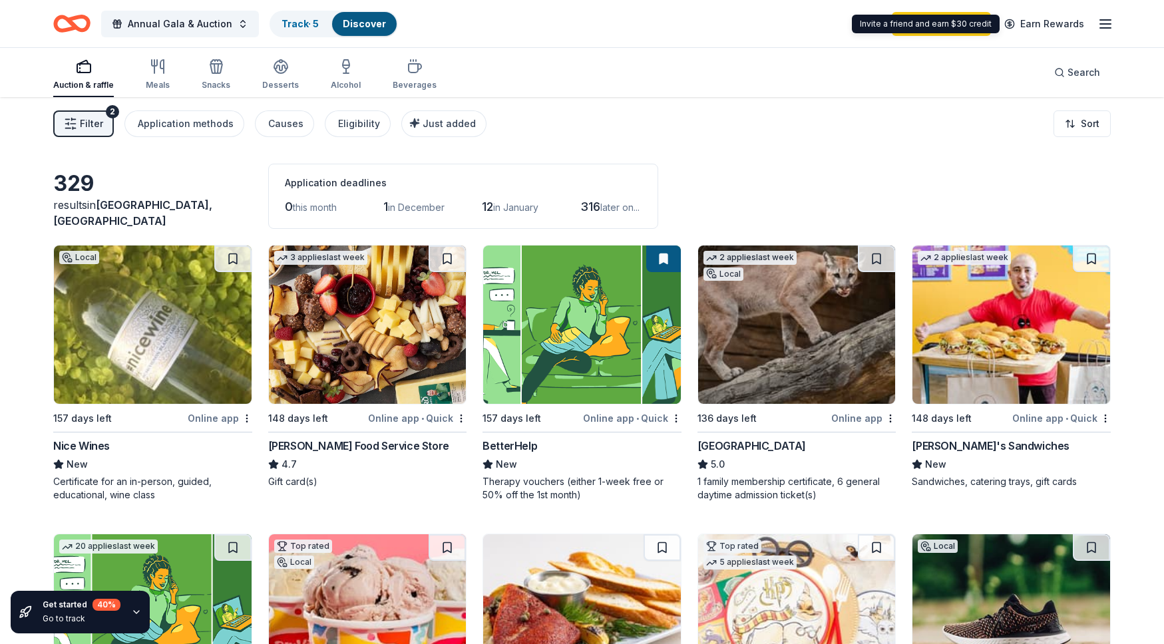
click at [1105, 24] on line "button" at bounding box center [1106, 24] width 11 height 0
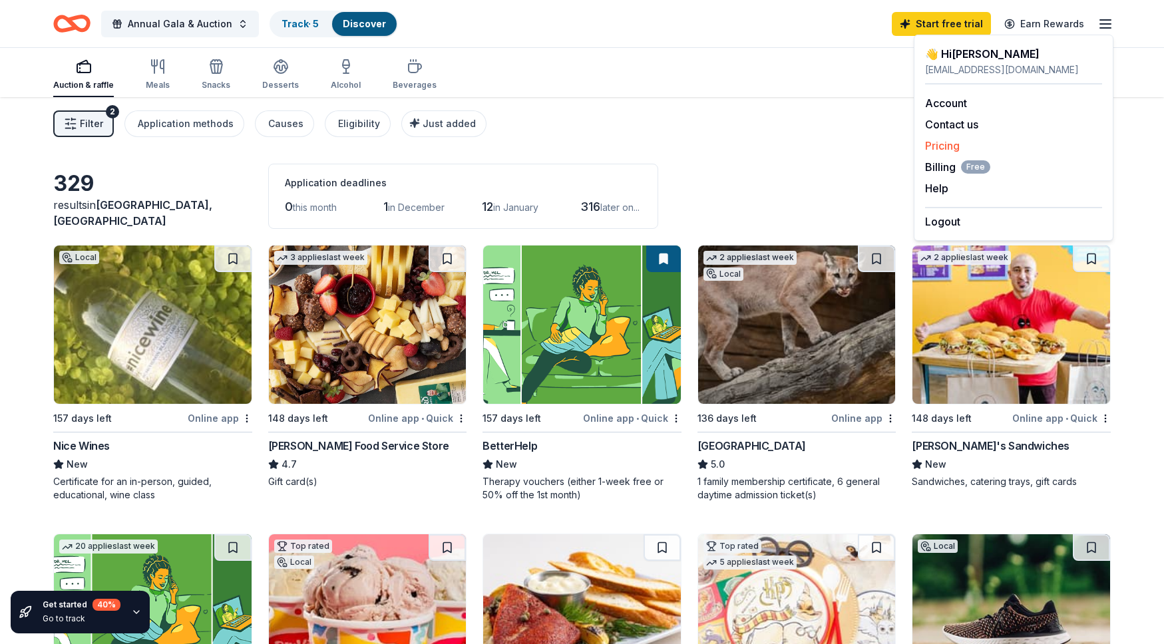
click at [945, 144] on link "Pricing" at bounding box center [942, 145] width 35 height 13
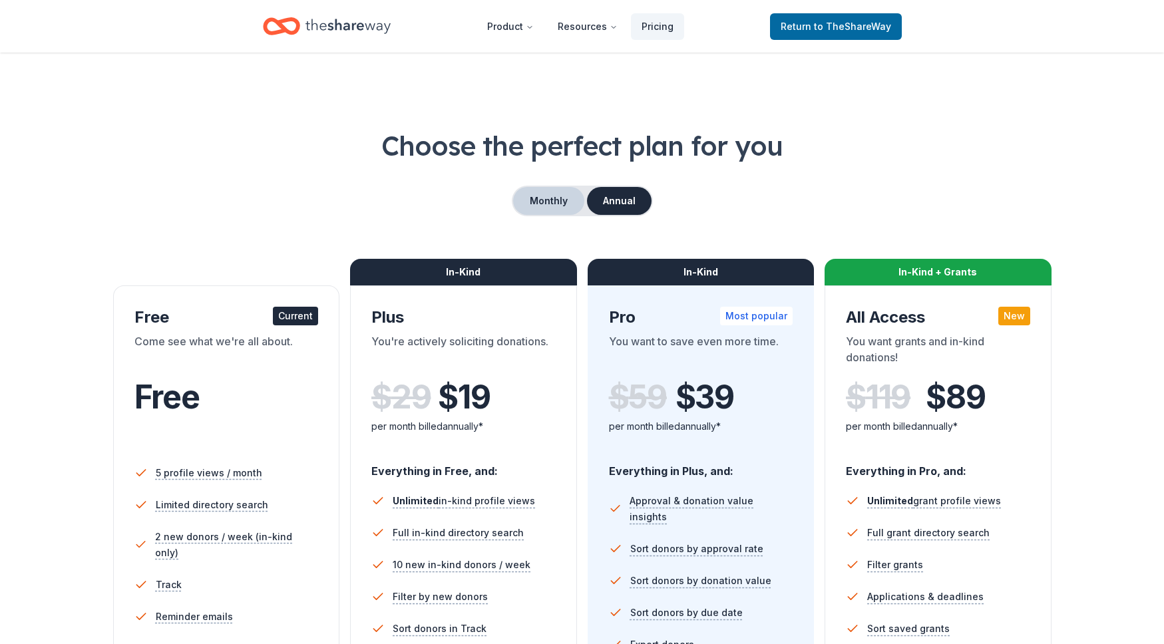
click at [530, 205] on button "Monthly" at bounding box center [548, 201] width 71 height 28
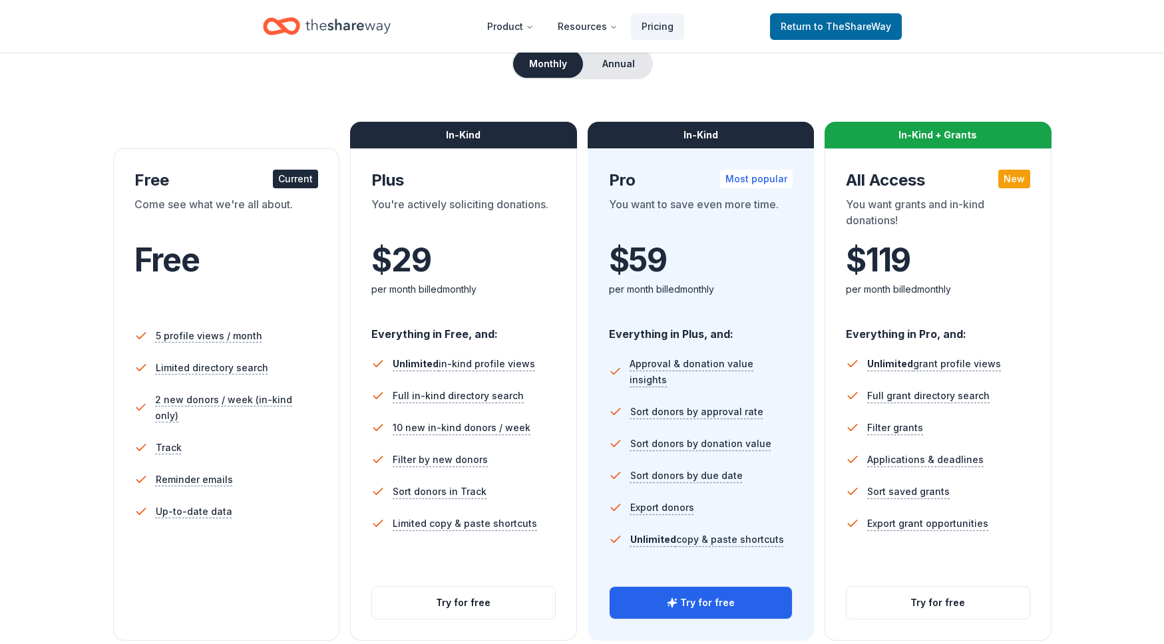
scroll to position [134, 0]
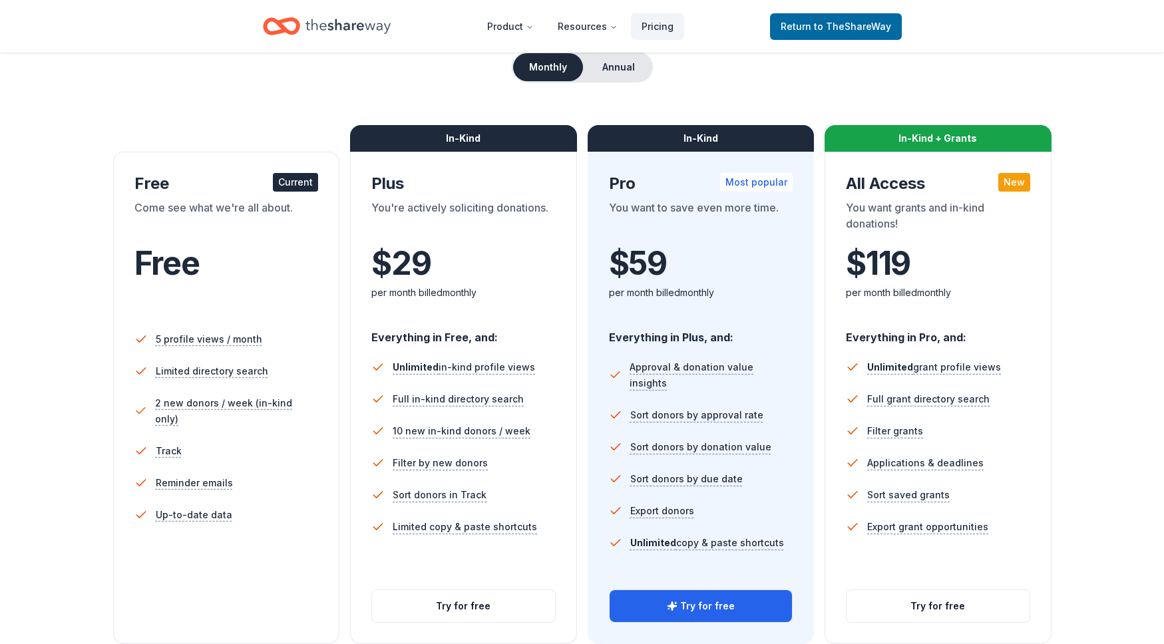
click at [682, 89] on div "Choose the perfect plan for you Monthly Annual Free Current Come see what we're…" at bounding box center [582, 318] width 1058 height 651
click at [806, 30] on span "Return to TheShareWay" at bounding box center [836, 27] width 111 height 16
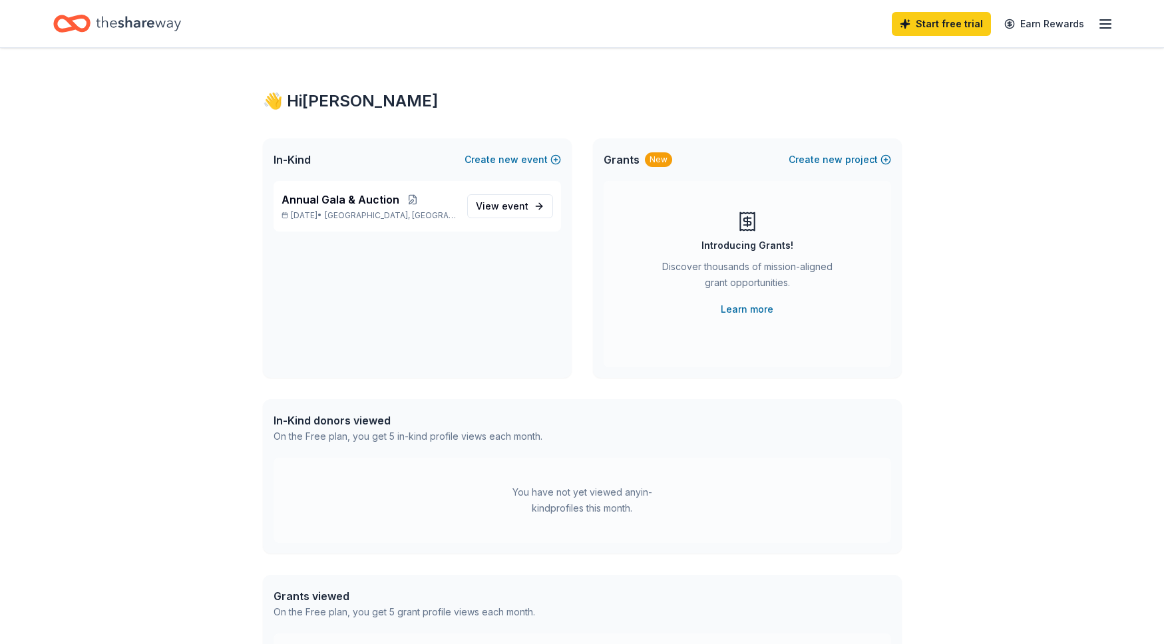
click at [128, 30] on icon "Home" at bounding box center [138, 23] width 85 height 27
click at [500, 199] on span "View event" at bounding box center [502, 206] width 53 height 16
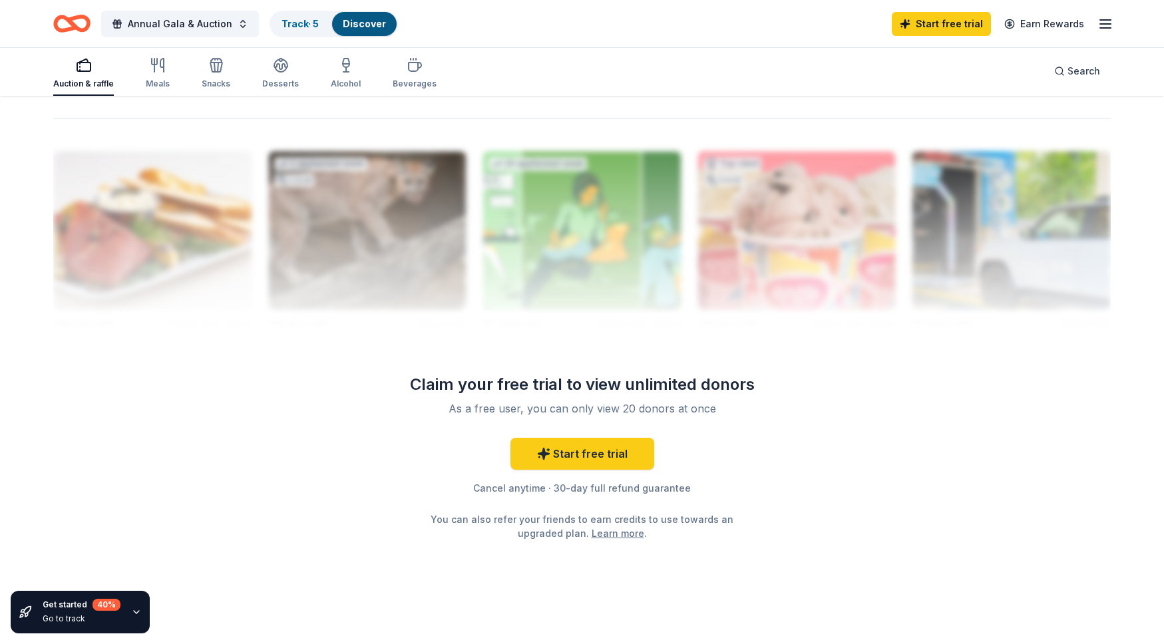
scroll to position [1280, 0]
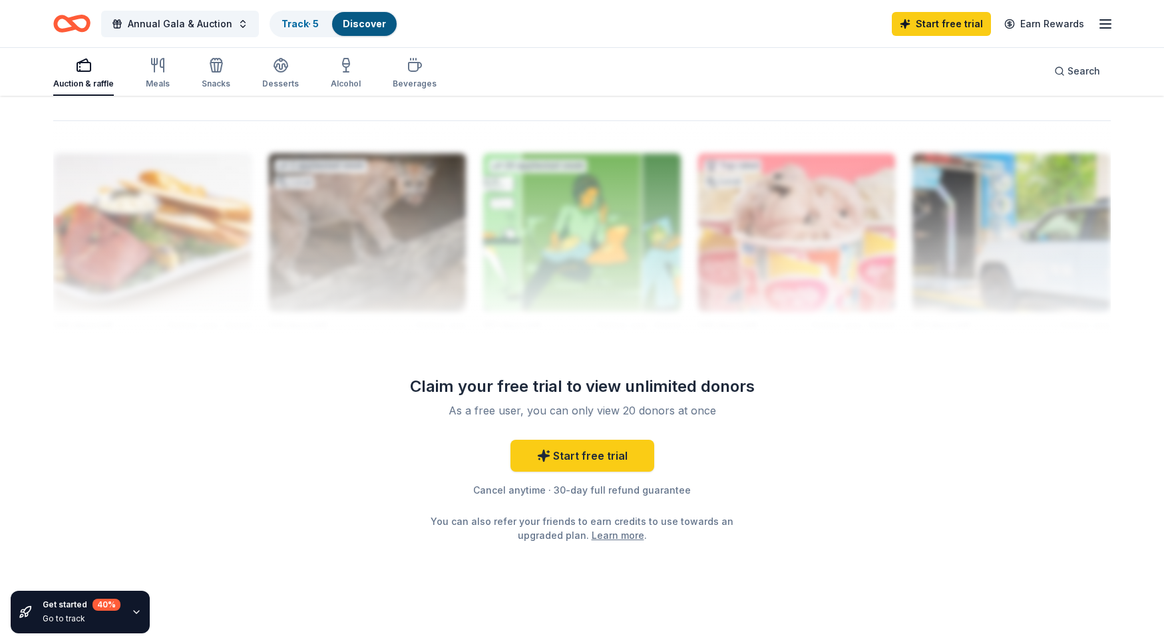
click at [593, 455] on link "Start free trial" at bounding box center [583, 456] width 144 height 32
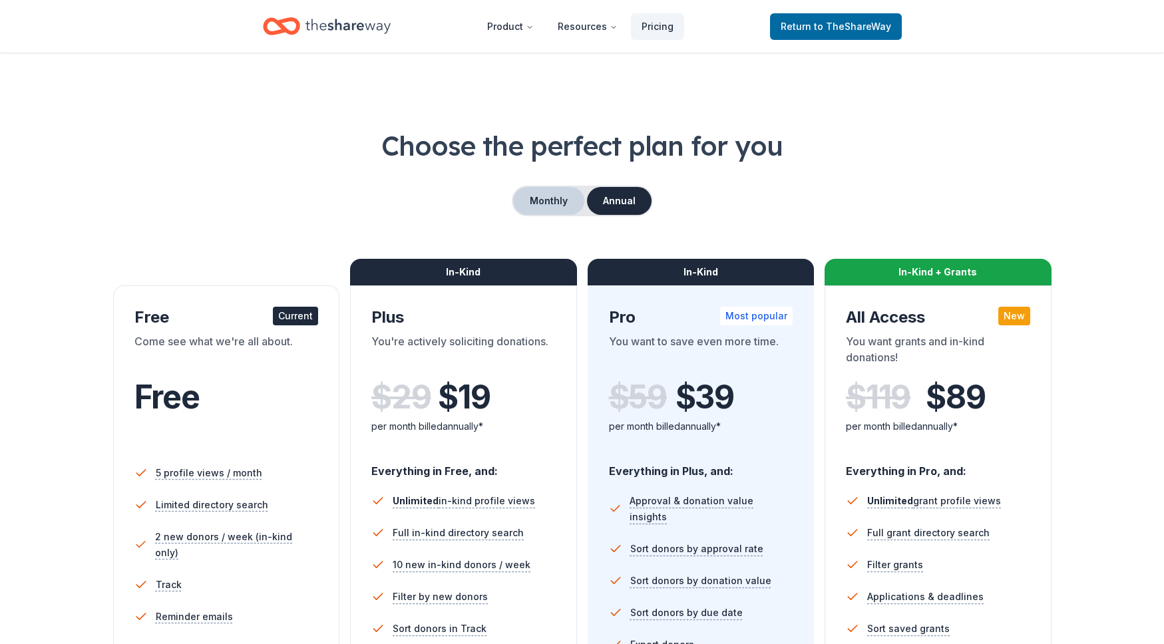
click at [555, 204] on button "Monthly" at bounding box center [548, 201] width 71 height 28
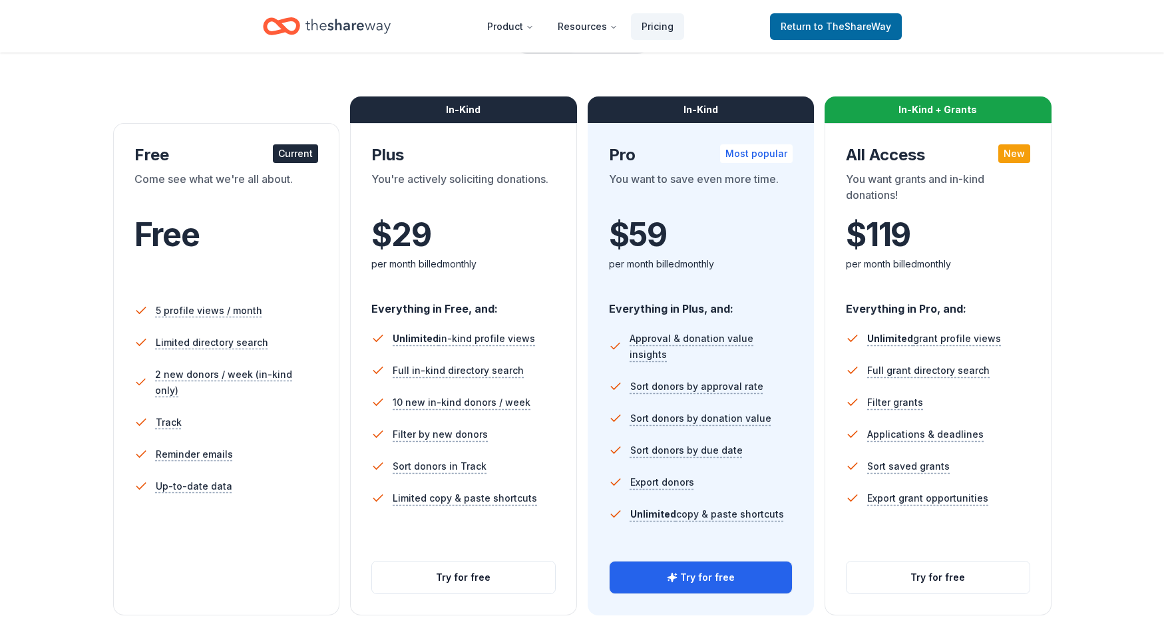
scroll to position [333, 0]
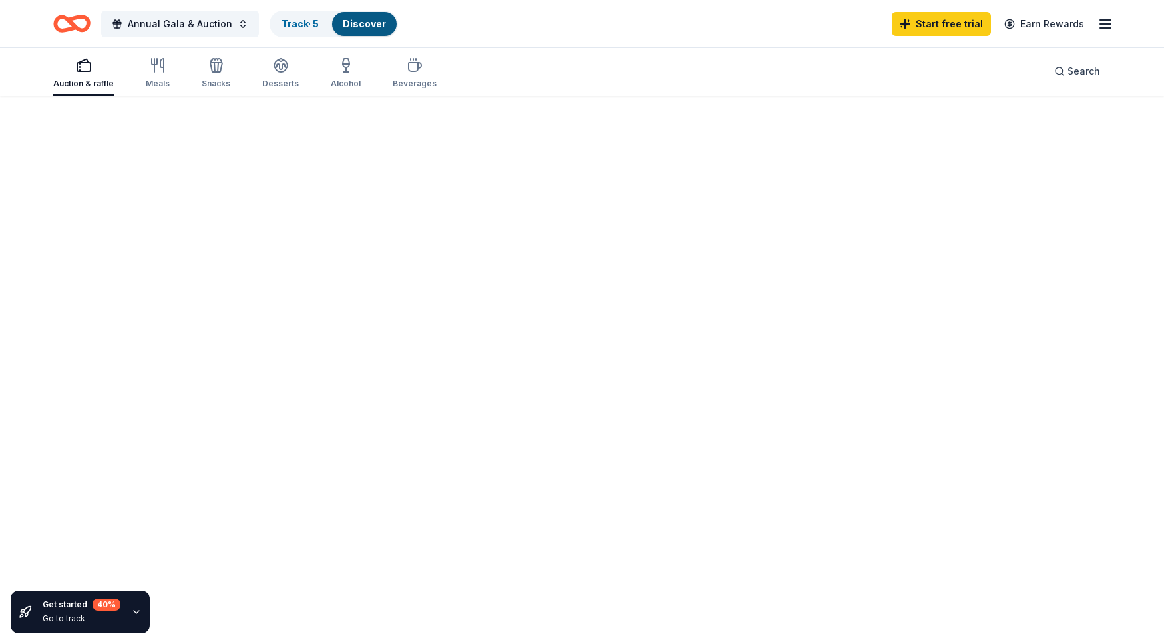
scroll to position [1280, 0]
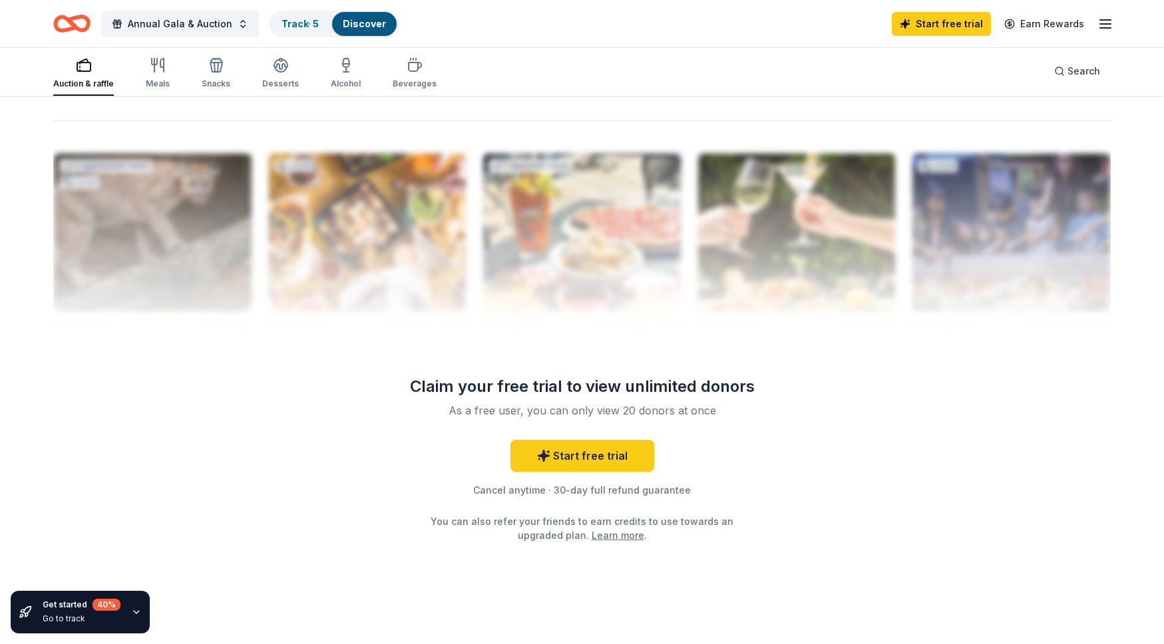
click at [84, 76] on div "Auction & raffle" at bounding box center [83, 73] width 61 height 32
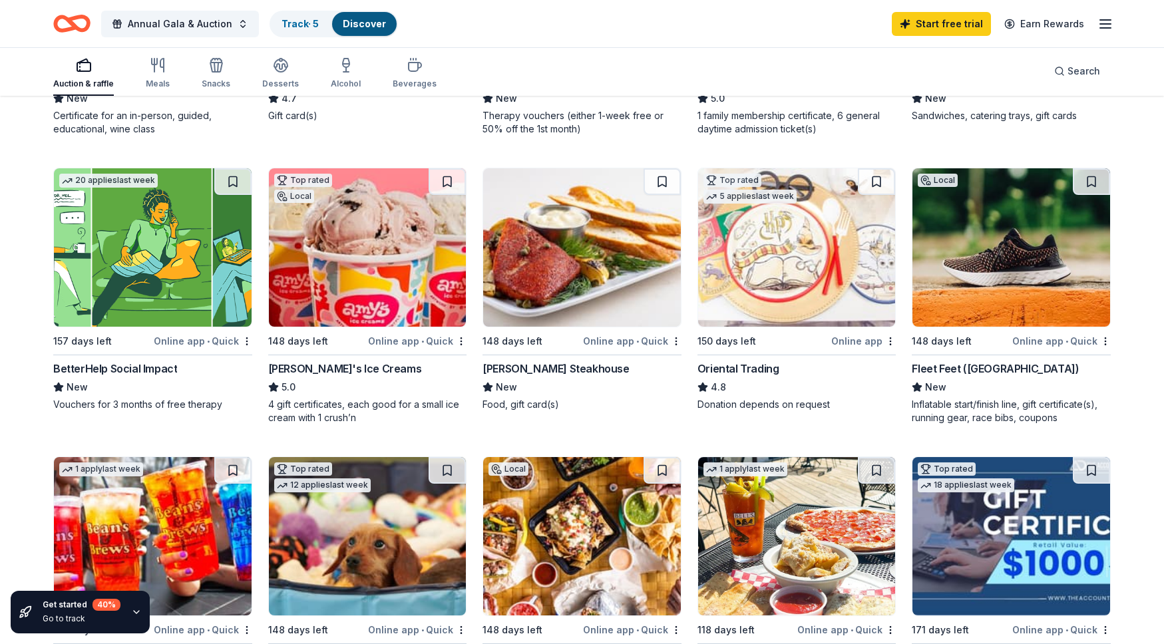
scroll to position [367, 0]
click at [931, 377] on div "Fleet Feet (Houston) New Inflatable start/finish line, gift certificate(s), run…" at bounding box center [1011, 392] width 199 height 64
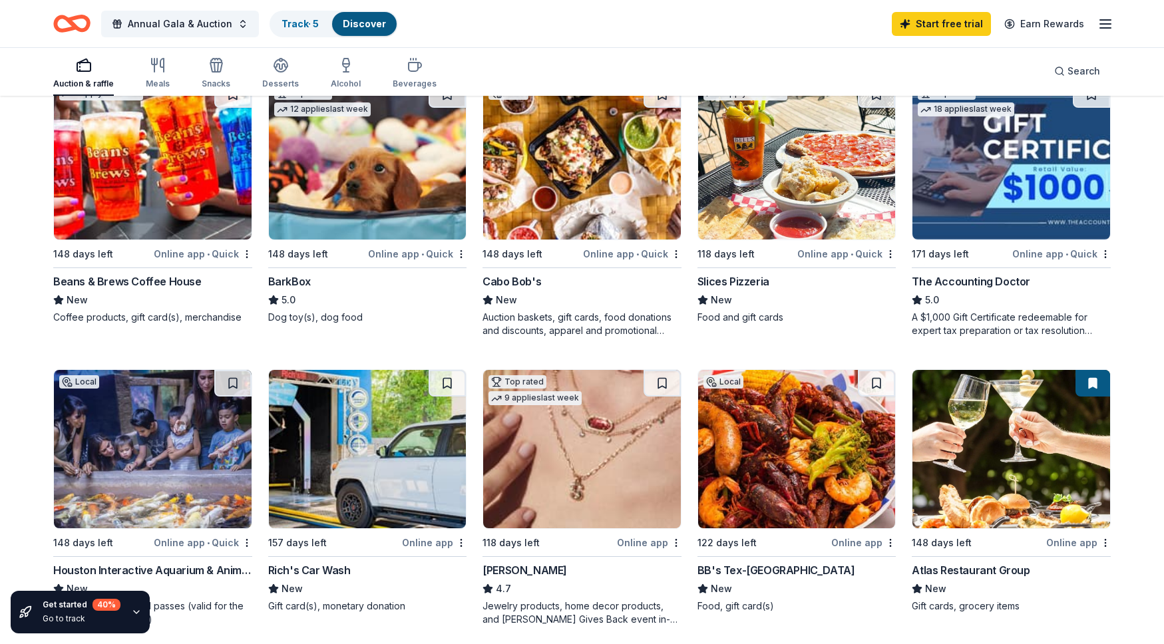
scroll to position [740, 0]
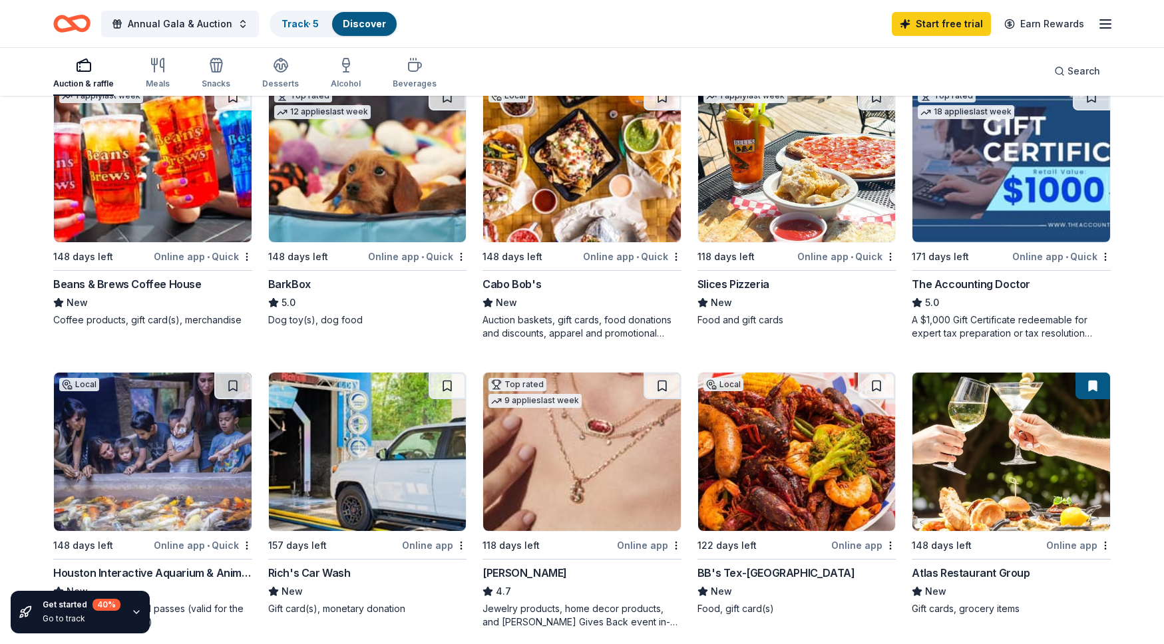
click at [560, 191] on img at bounding box center [582, 163] width 198 height 158
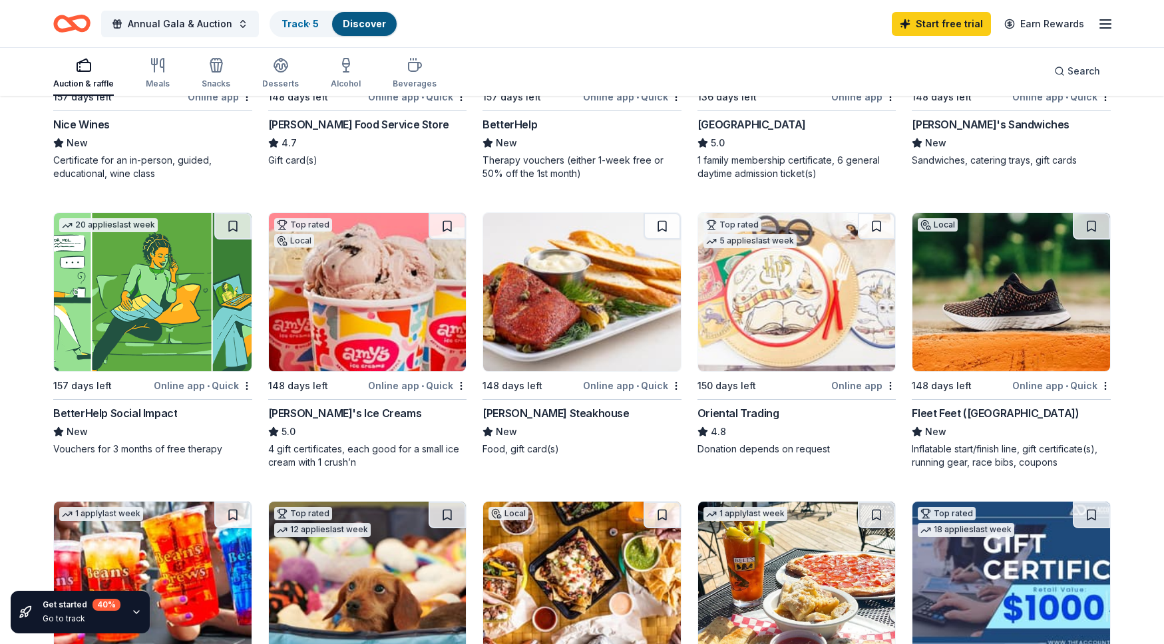
scroll to position [0, 0]
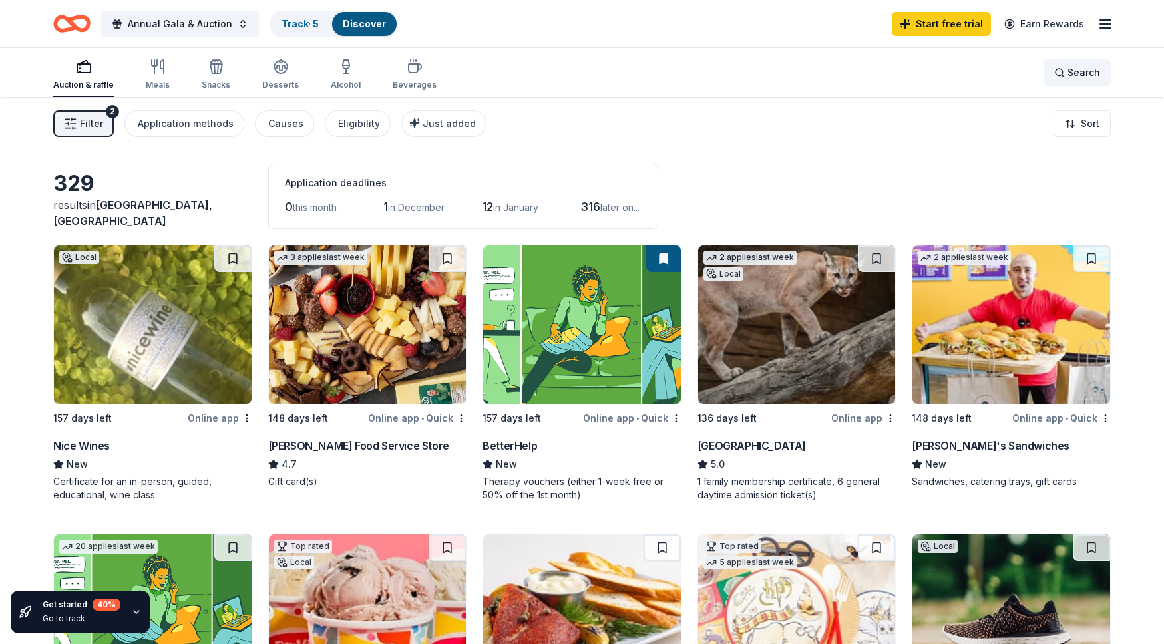
click at [1061, 74] on div "Search" at bounding box center [1078, 73] width 46 height 16
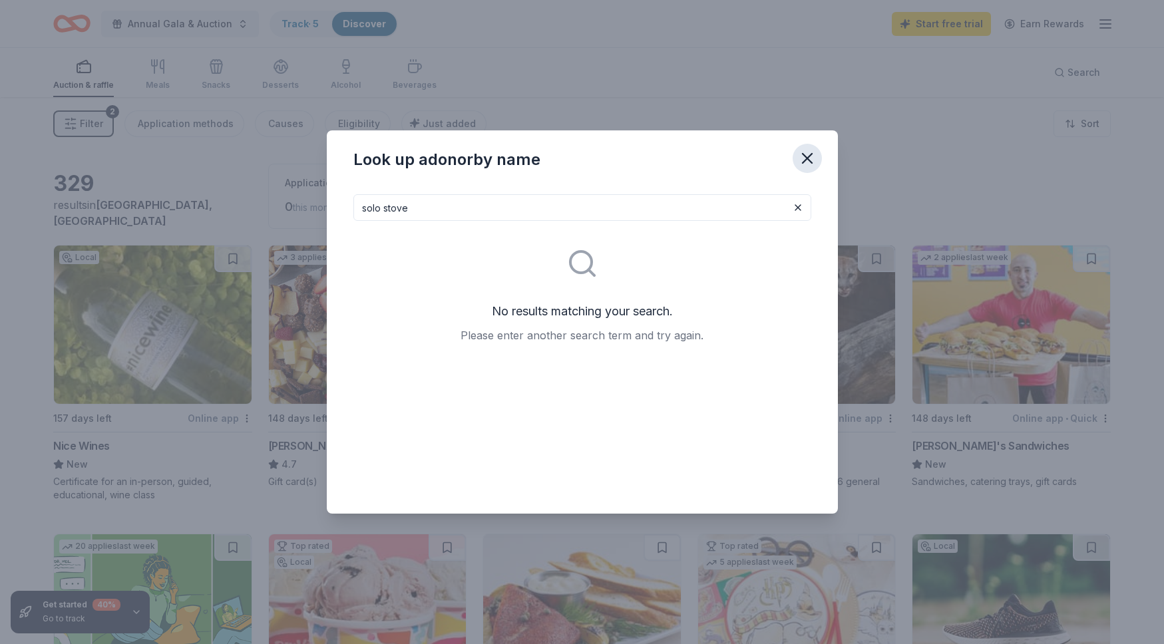
type input "solo stove"
click at [806, 157] on icon "button" at bounding box center [807, 158] width 9 height 9
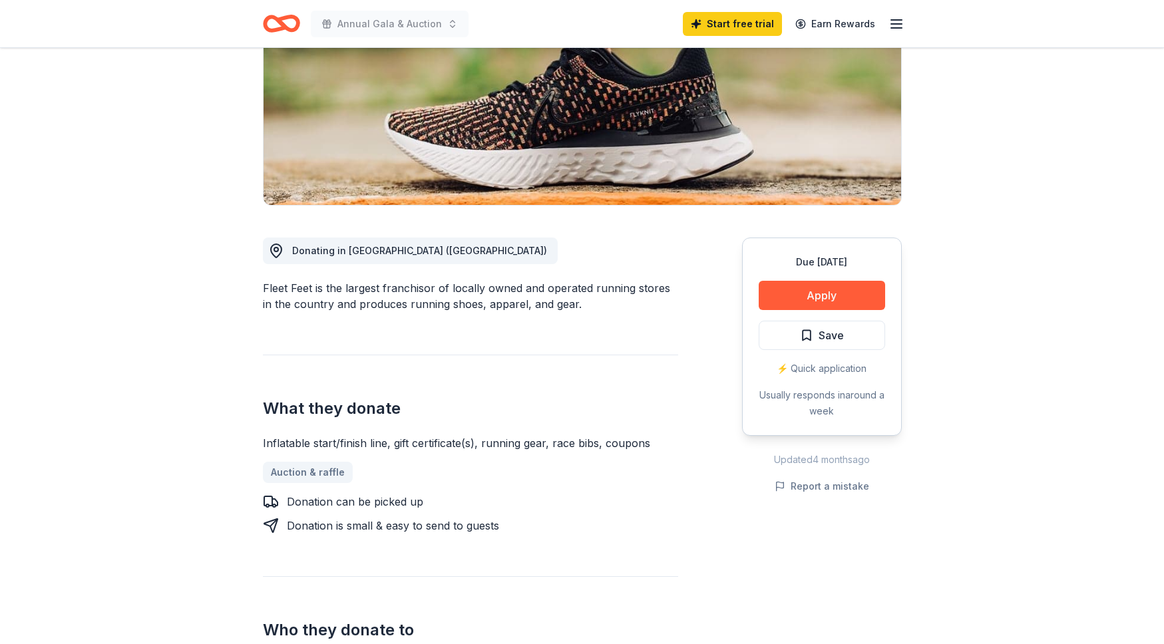
scroll to position [156, 0]
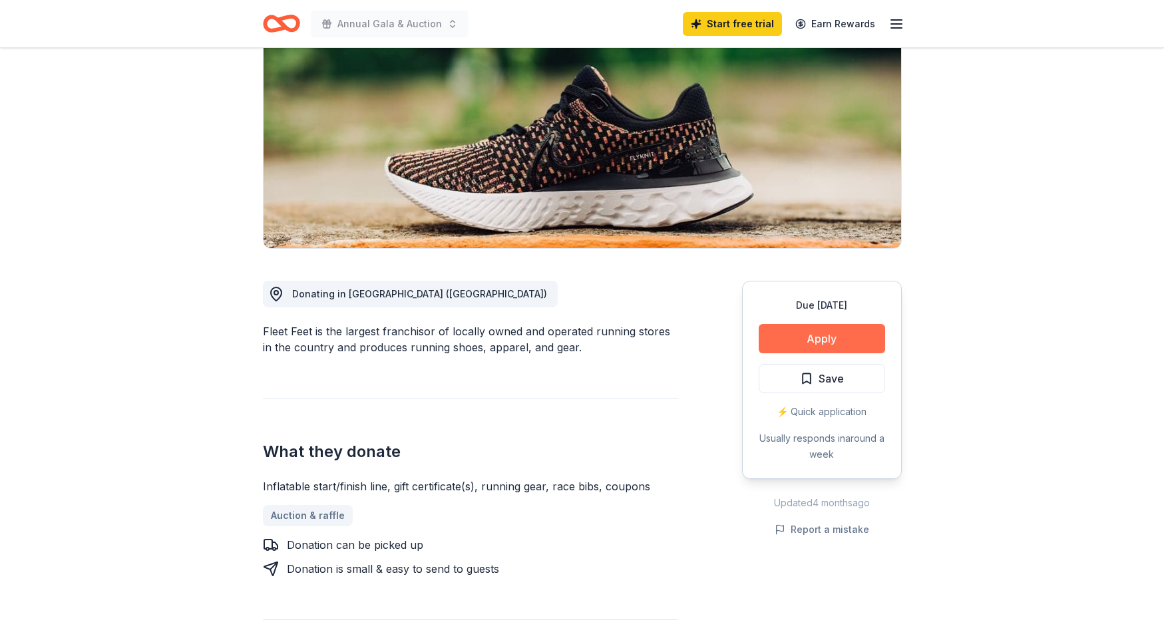
click at [801, 336] on button "Apply" at bounding box center [822, 338] width 126 height 29
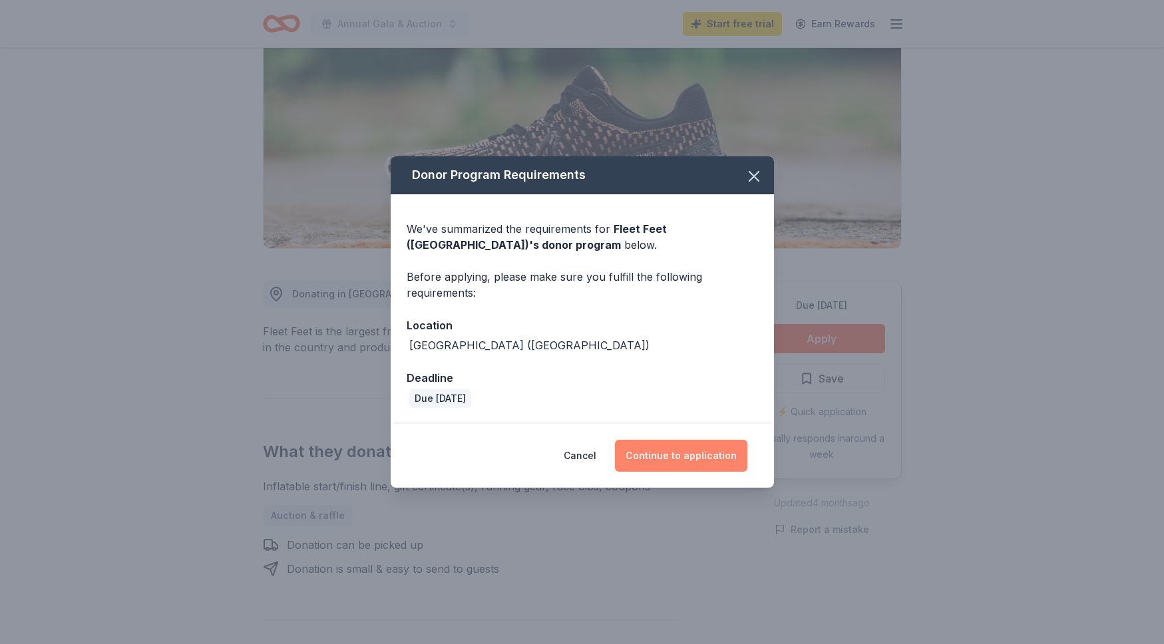
click at [672, 464] on button "Continue to application" at bounding box center [681, 456] width 132 height 32
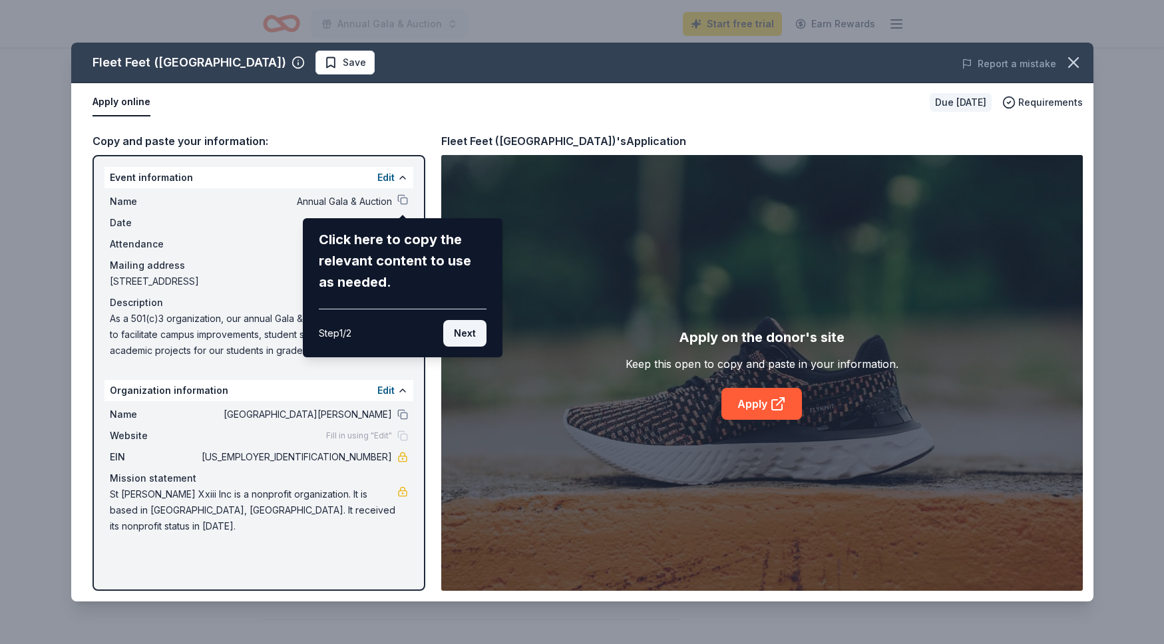
click at [461, 337] on button "Next" at bounding box center [464, 333] width 43 height 27
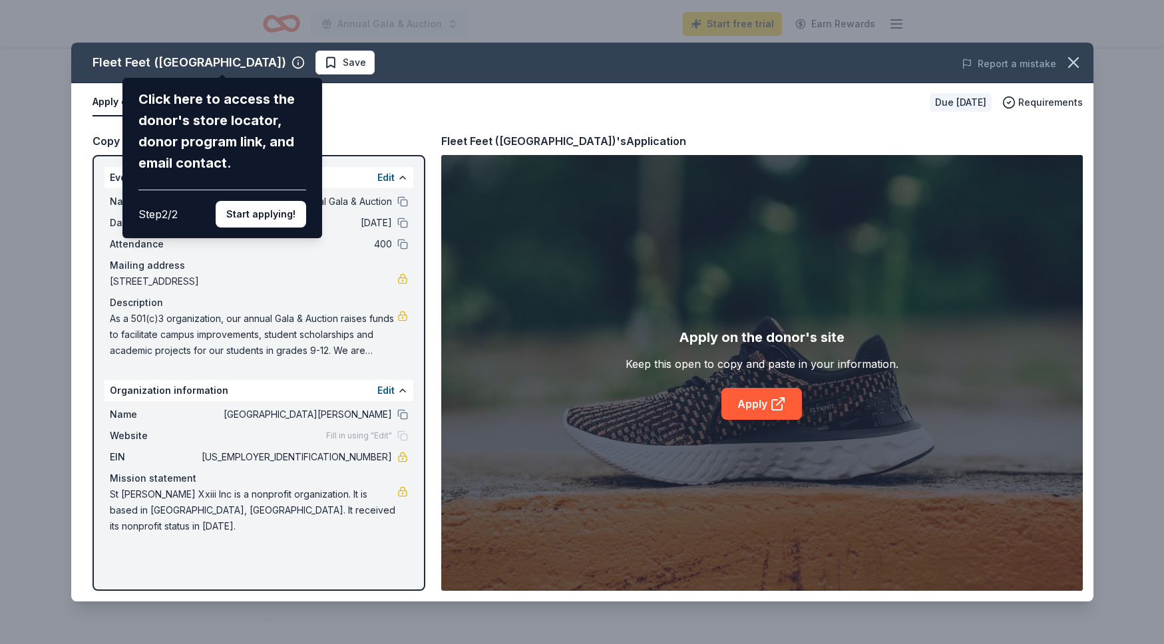
click at [222, 63] on div "Fleet Feet (Houston) Click here to access the donor's store locator, donor prog…" at bounding box center [582, 322] width 1023 height 559
click at [248, 210] on button "Start applying!" at bounding box center [261, 214] width 91 height 27
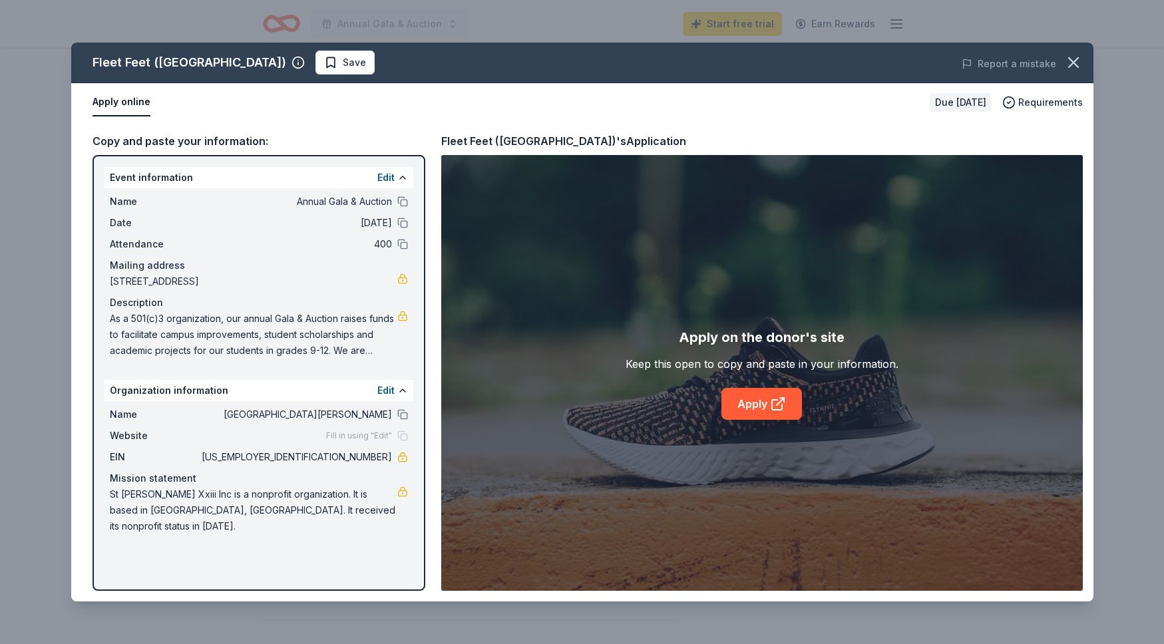
click at [390, 435] on span "Fill in using "Edit"" at bounding box center [359, 436] width 66 height 11
click at [387, 389] on button "Edit" at bounding box center [385, 391] width 17 height 16
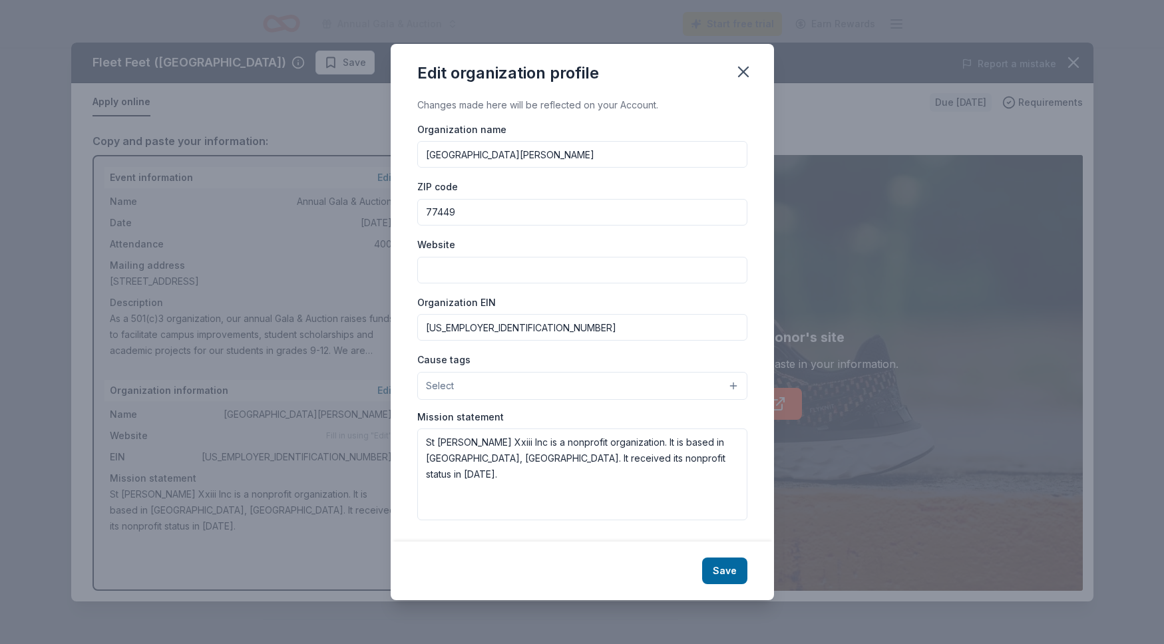
click at [455, 273] on input "Website" at bounding box center [582, 270] width 330 height 27
paste input "Basket Theme Items Coffee Lover’s Basket Gourmet coffee beans, French press, Fl…"
type input "Basket Theme Items Coffee Lover’s Basket Gourmet coffee beans, French press, Fl…"
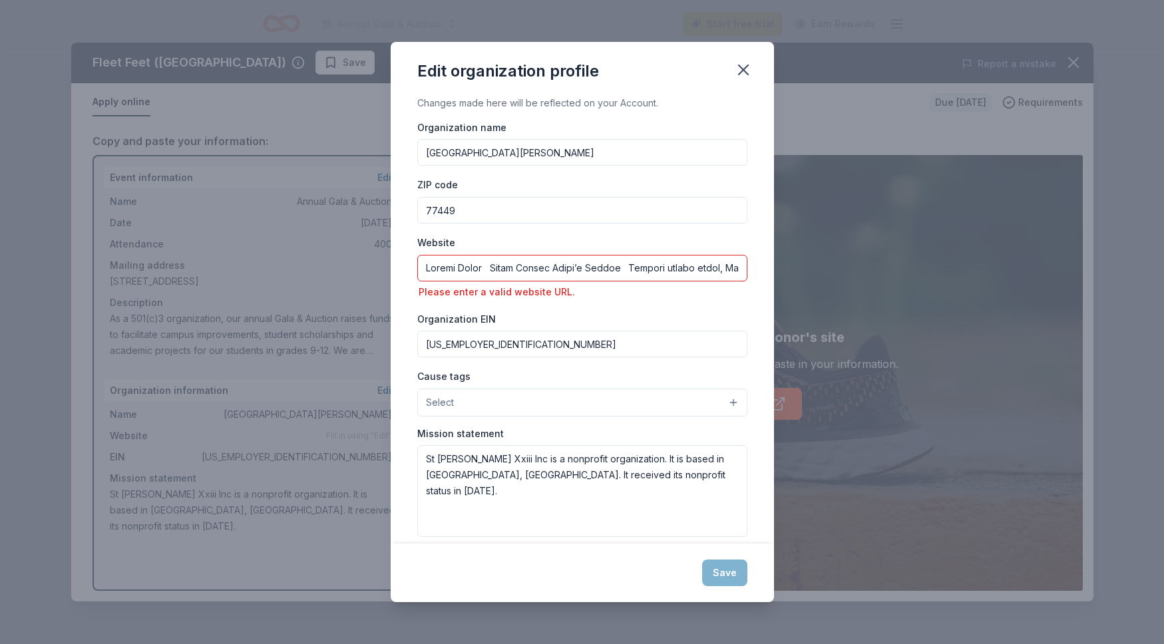
scroll to position [0, 19180]
click at [455, 273] on input "Website" at bounding box center [582, 268] width 330 height 27
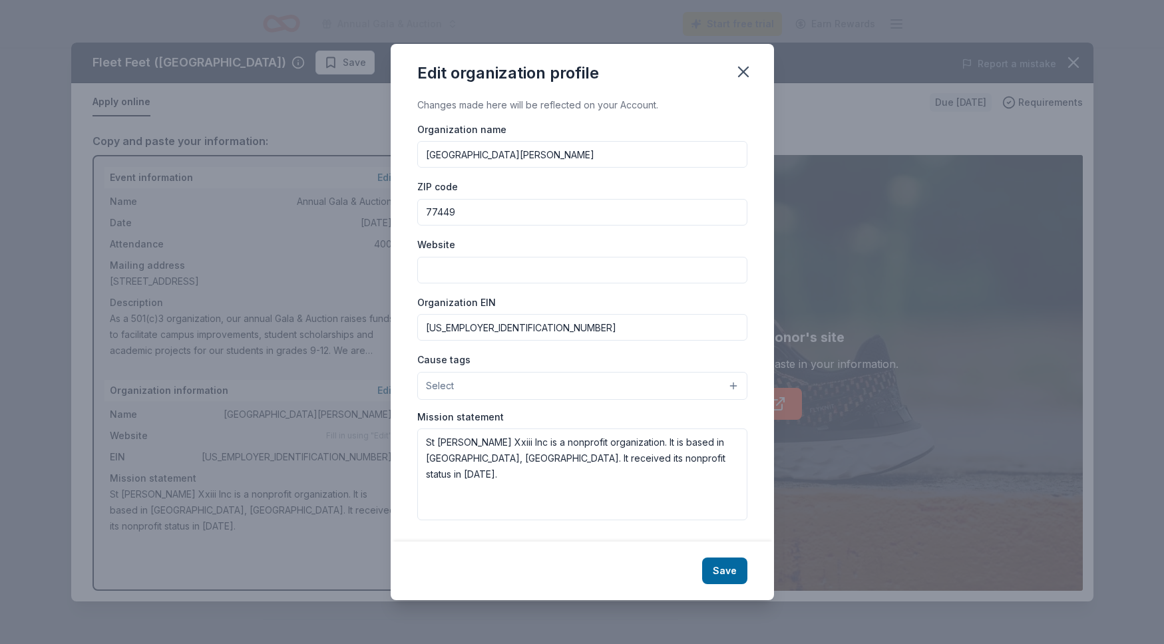
scroll to position [0, 0]
type input "www.sj23.org"
click at [494, 391] on button "Select" at bounding box center [582, 386] width 330 height 28
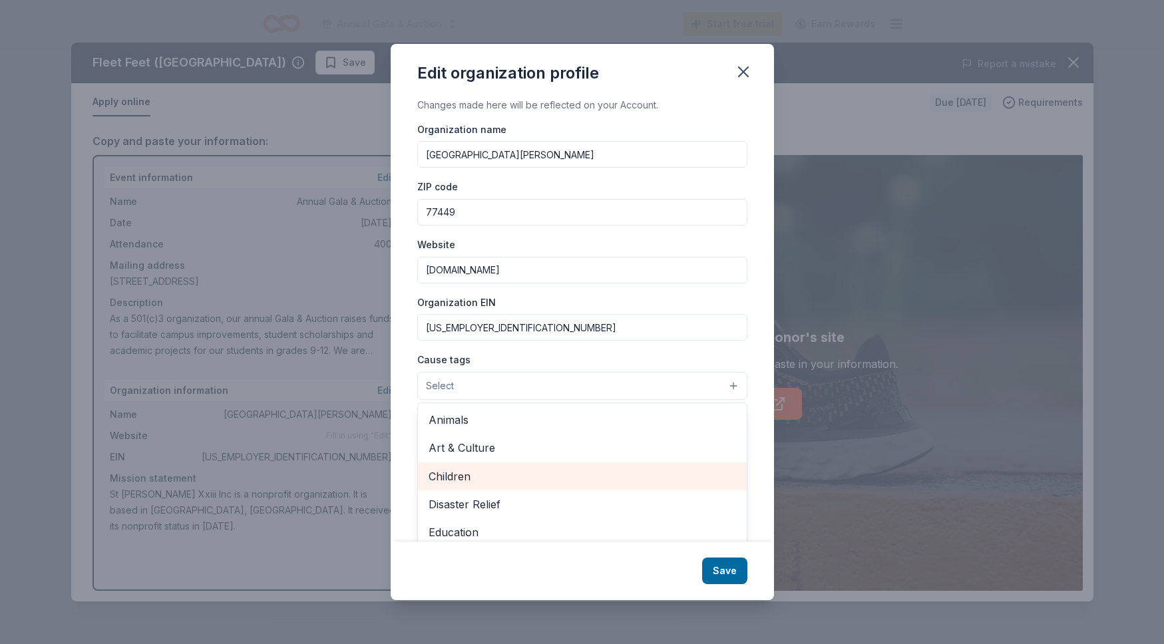
click at [467, 477] on span "Children" at bounding box center [583, 476] width 308 height 17
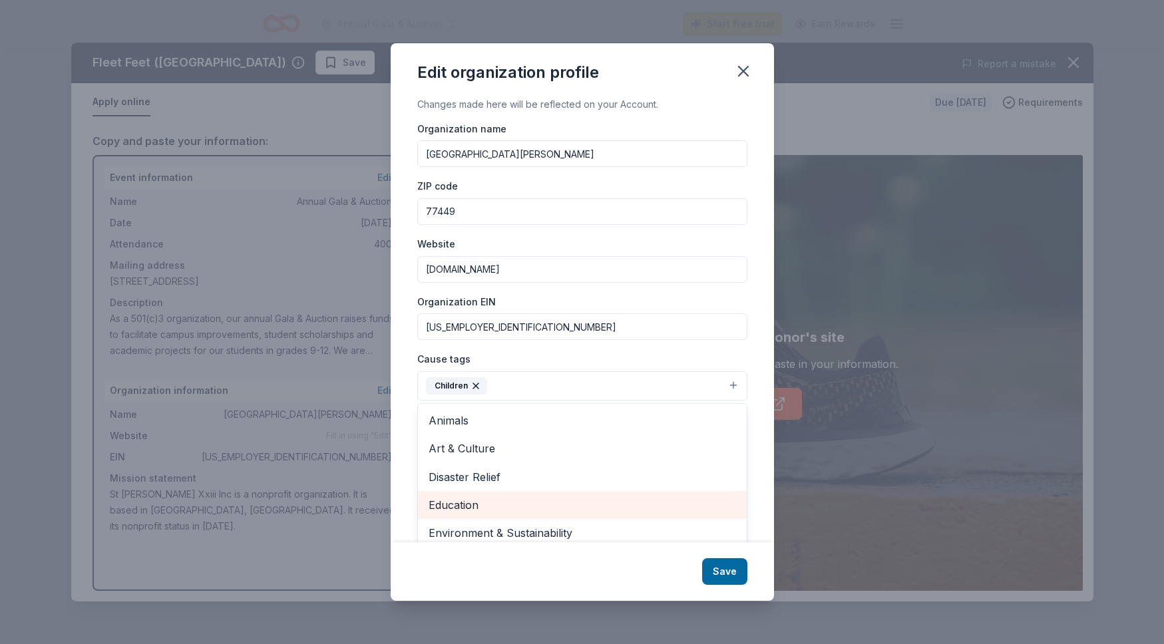
click at [453, 506] on span "Education" at bounding box center [583, 505] width 308 height 17
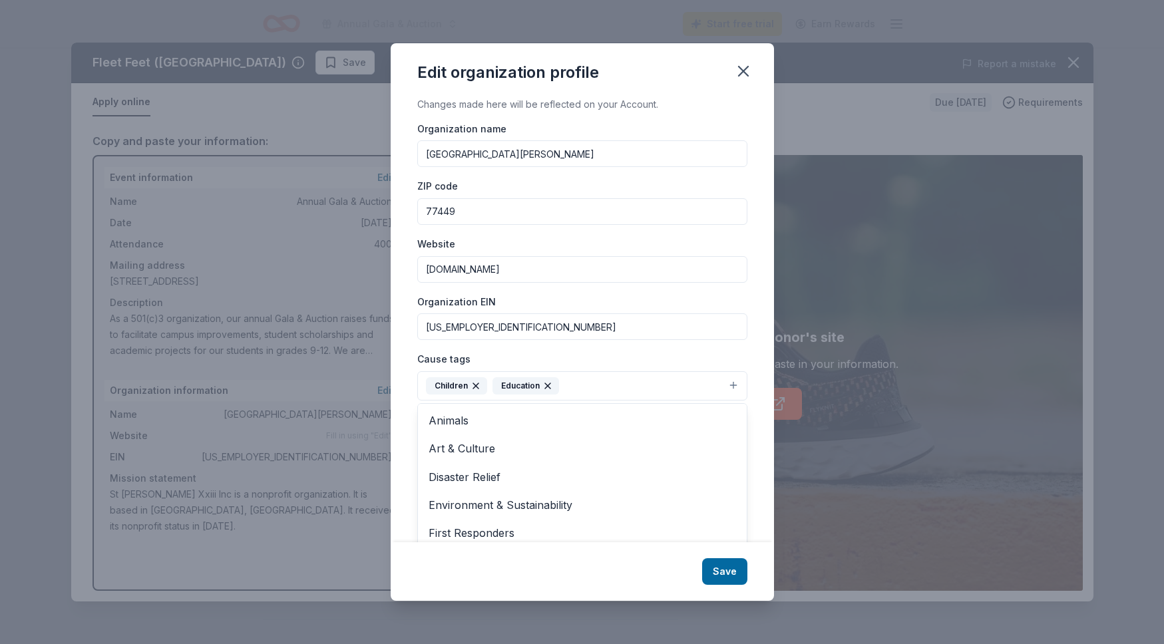
click at [404, 442] on div "Changes made here will be reflected on your Account. Organization name St. John…" at bounding box center [582, 320] width 383 height 447
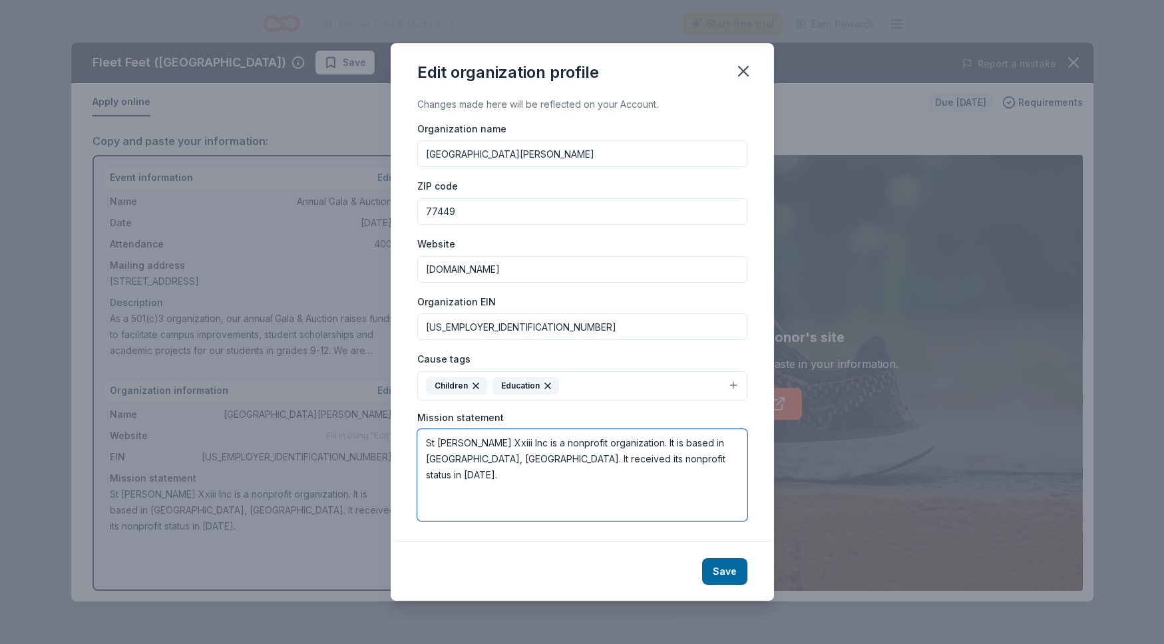
click at [424, 442] on textarea "St John Xxiii Inc is a nonprofit organization. It is based in Katy, TX. It rece…" at bounding box center [582, 475] width 330 height 92
click at [426, 445] on textarea "St John Xxiii Inc is a nonprofit organization. It is based in Katy, TX. It rece…" at bounding box center [582, 475] width 330 height 92
paste textarea "St. John XXIII College Preparatory is an independent co-educational Catholic hi…"
drag, startPoint x: 464, startPoint y: 459, endPoint x: 426, endPoint y: 459, distance: 37.9
click at [426, 459] on textarea "St. John XXIII College Preparatory is an independent co-educational Catholic hi…" at bounding box center [582, 475] width 330 height 92
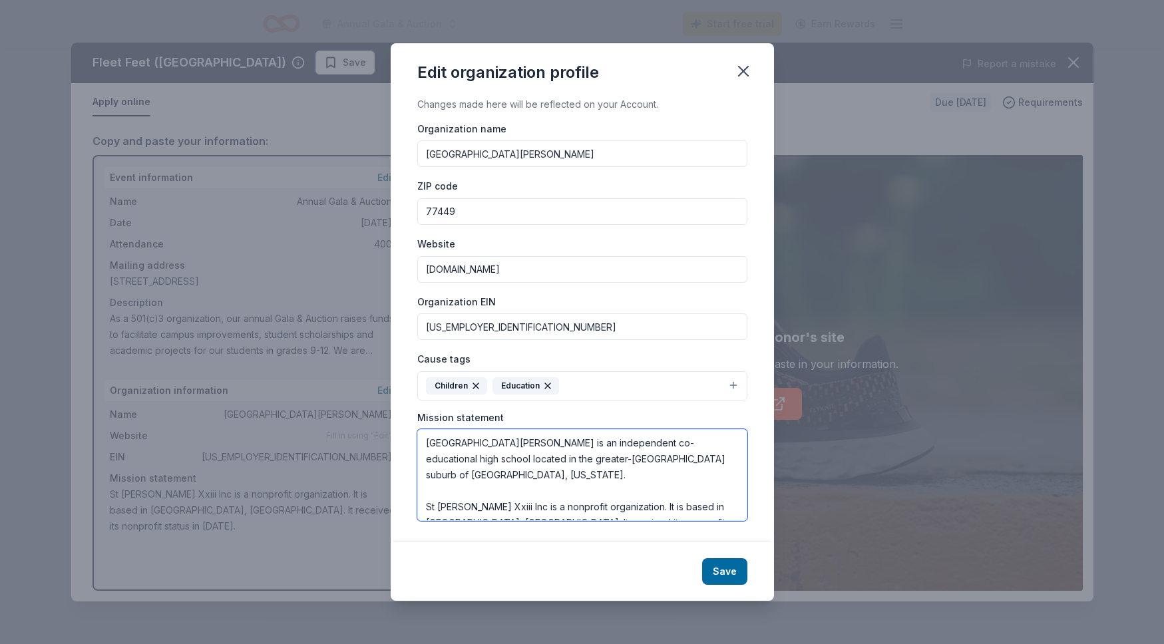
drag, startPoint x: 720, startPoint y: 461, endPoint x: 394, endPoint y: 441, distance: 326.8
click at [394, 441] on div "Changes made here will be reflected on your Account. Organization name St. John…" at bounding box center [582, 320] width 383 height 447
click at [488, 485] on textarea "St. John XXIII College Preparatory is an independent co-educational high school…" at bounding box center [582, 475] width 330 height 92
type textarea "St. John XXIII College Preparatory is an independent co-educational high school…"
click at [727, 574] on button "Save" at bounding box center [724, 572] width 45 height 27
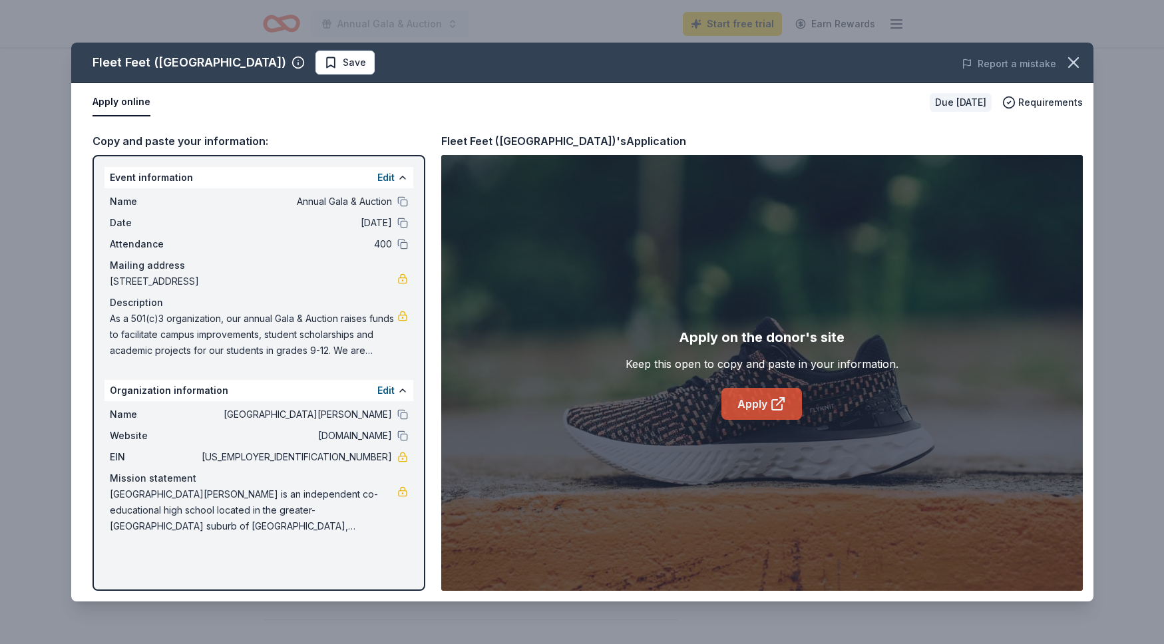
click at [756, 407] on link "Apply" at bounding box center [762, 404] width 81 height 32
click at [752, 405] on link "Apply" at bounding box center [762, 404] width 81 height 32
click at [1079, 61] on icon "button" at bounding box center [1074, 62] width 19 height 19
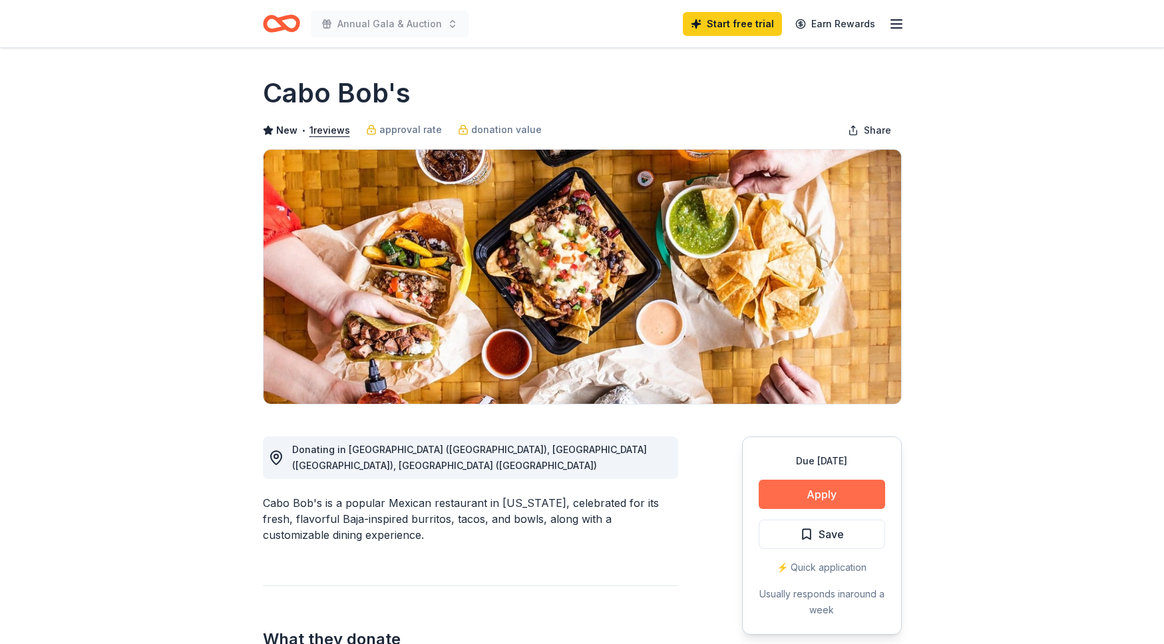
click at [807, 497] on button "Apply" at bounding box center [822, 494] width 126 height 29
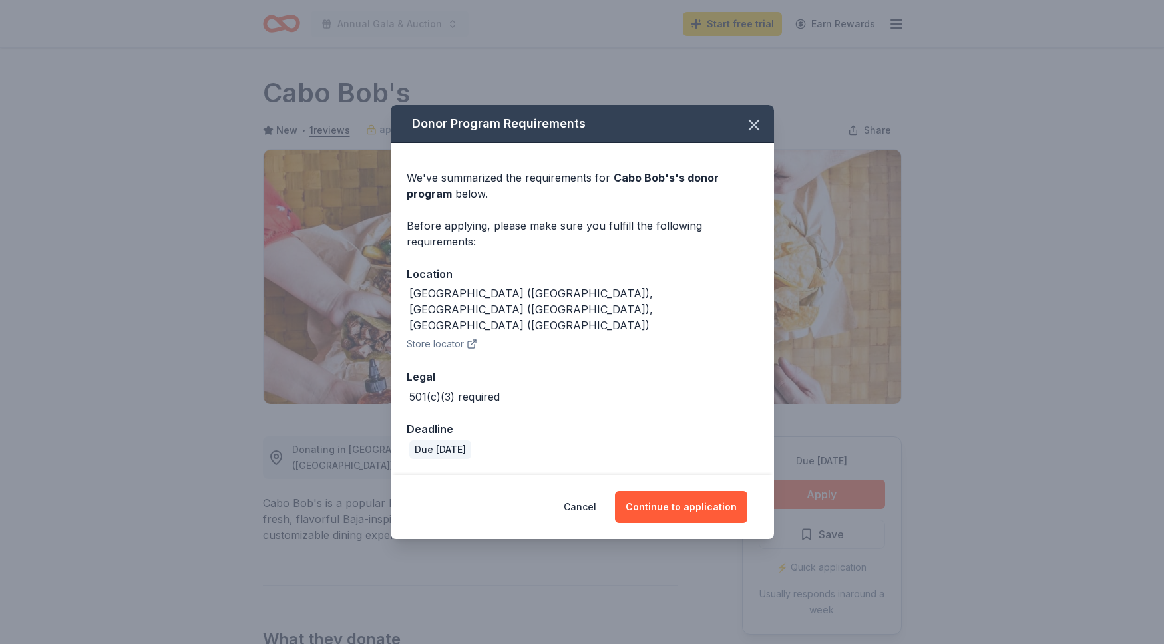
click at [459, 336] on button "Store locator" at bounding box center [442, 344] width 71 height 16
click at [753, 134] on icon "button" at bounding box center [754, 125] width 19 height 19
